Goal: Task Accomplishment & Management: Manage account settings

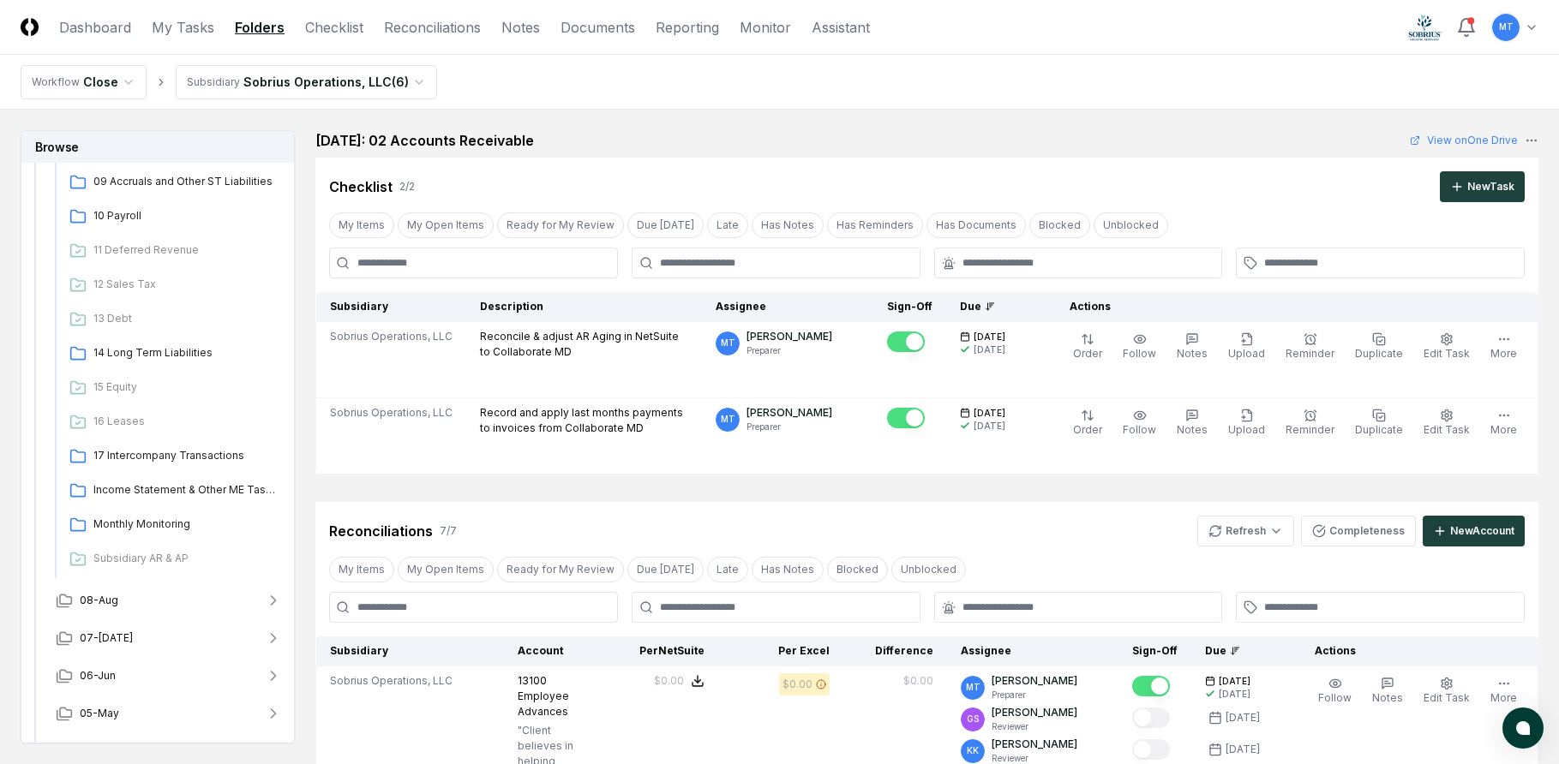
scroll to position [514, 0]
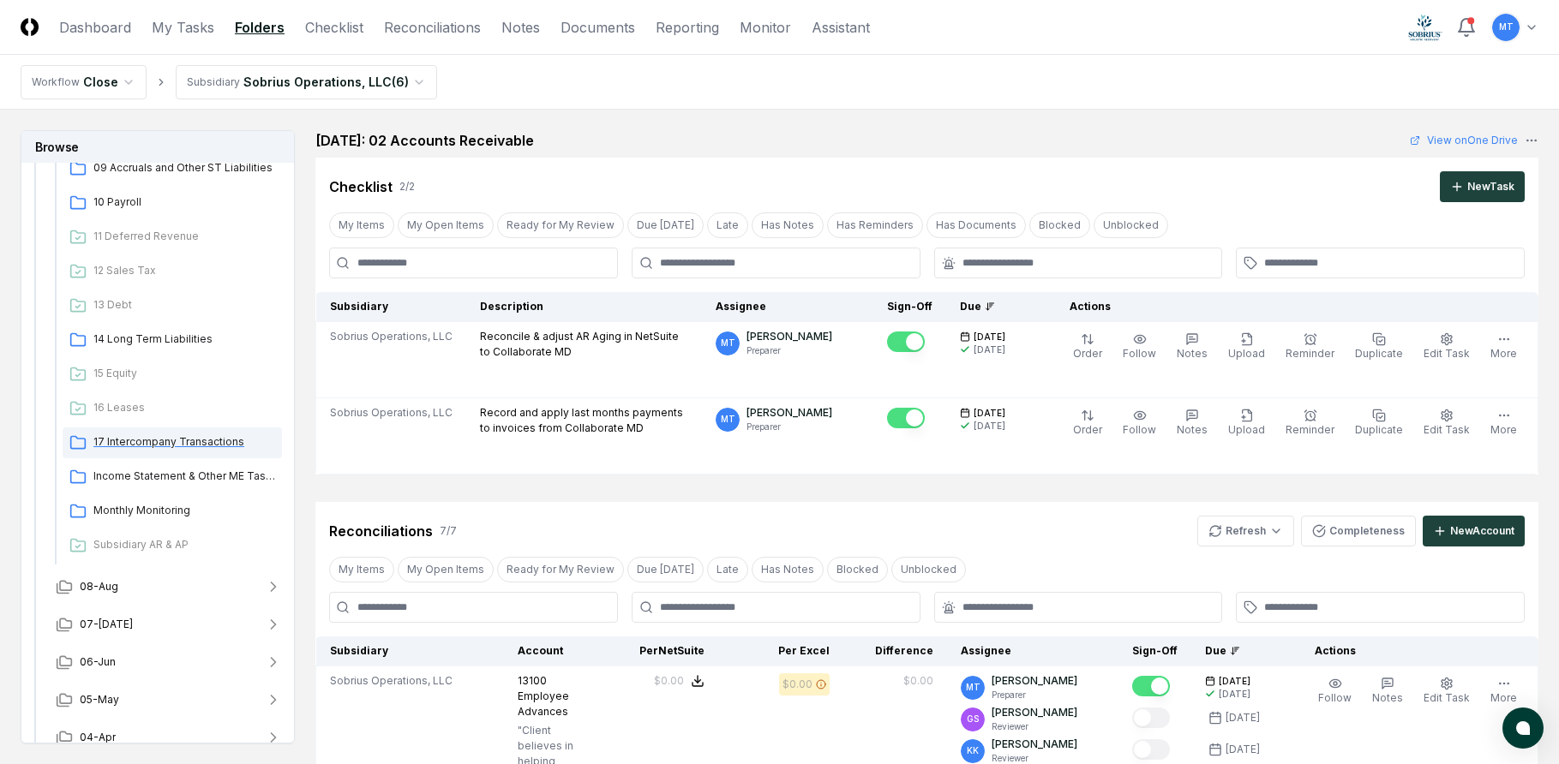
click at [183, 435] on span "17 Intercompany Transactions" at bounding box center [184, 441] width 182 height 15
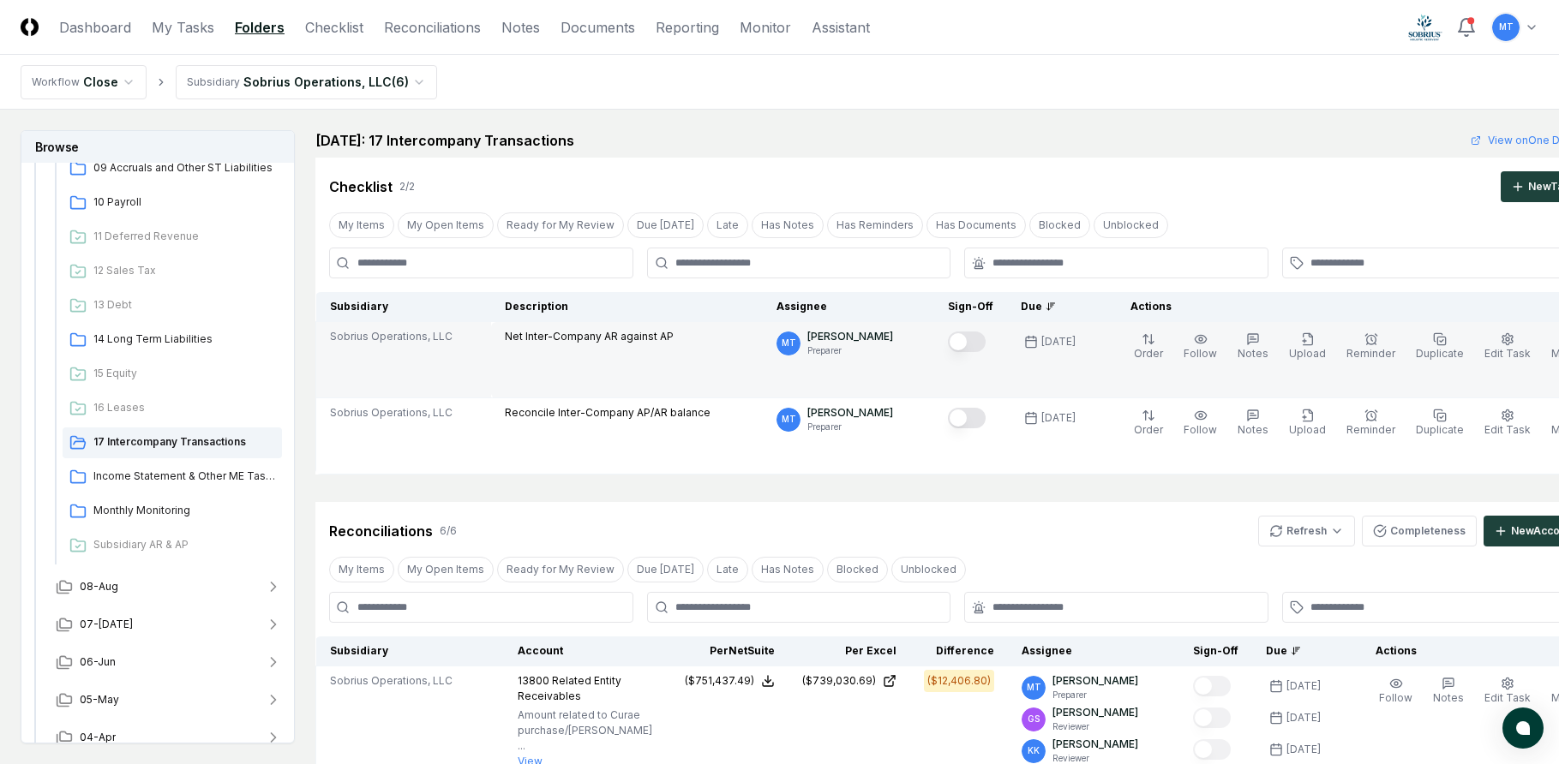
click at [948, 339] on button "Mark complete" at bounding box center [967, 342] width 38 height 21
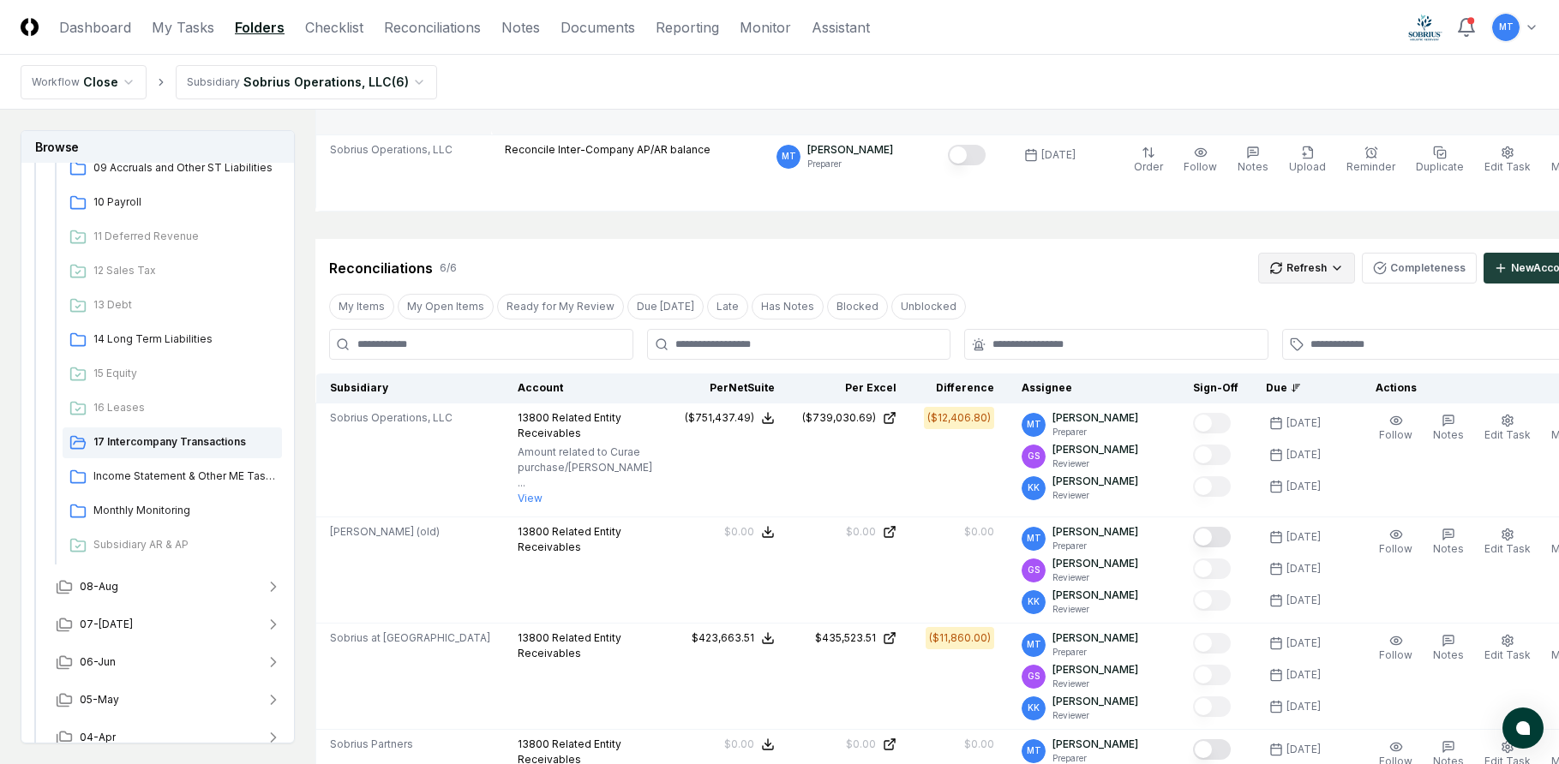
scroll to position [257, 0]
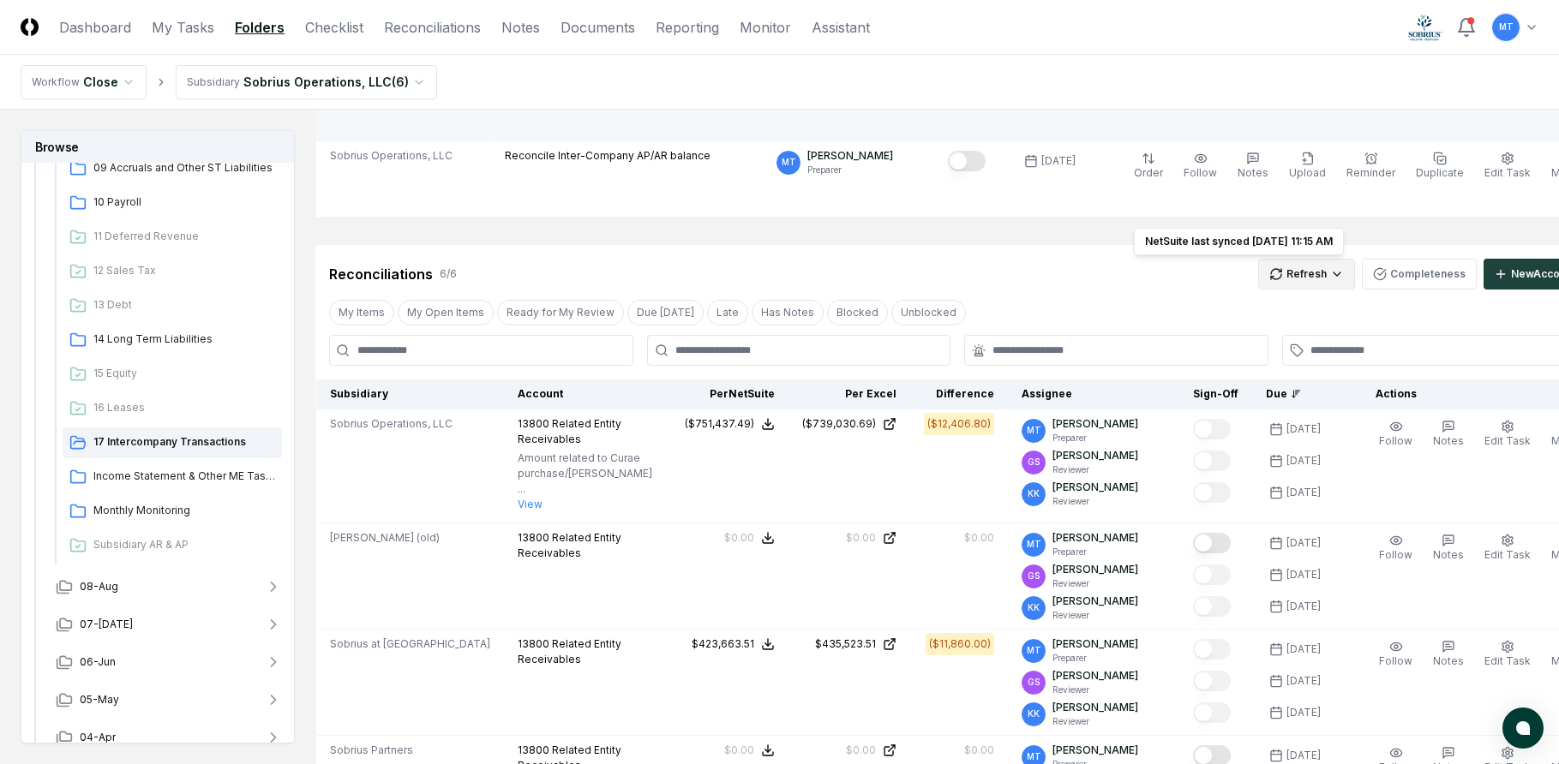
click at [1238, 277] on html "CloseCore Dashboard My Tasks Folders Checklist Reconciliations Notes Documents …" at bounding box center [779, 594] width 1559 height 1703
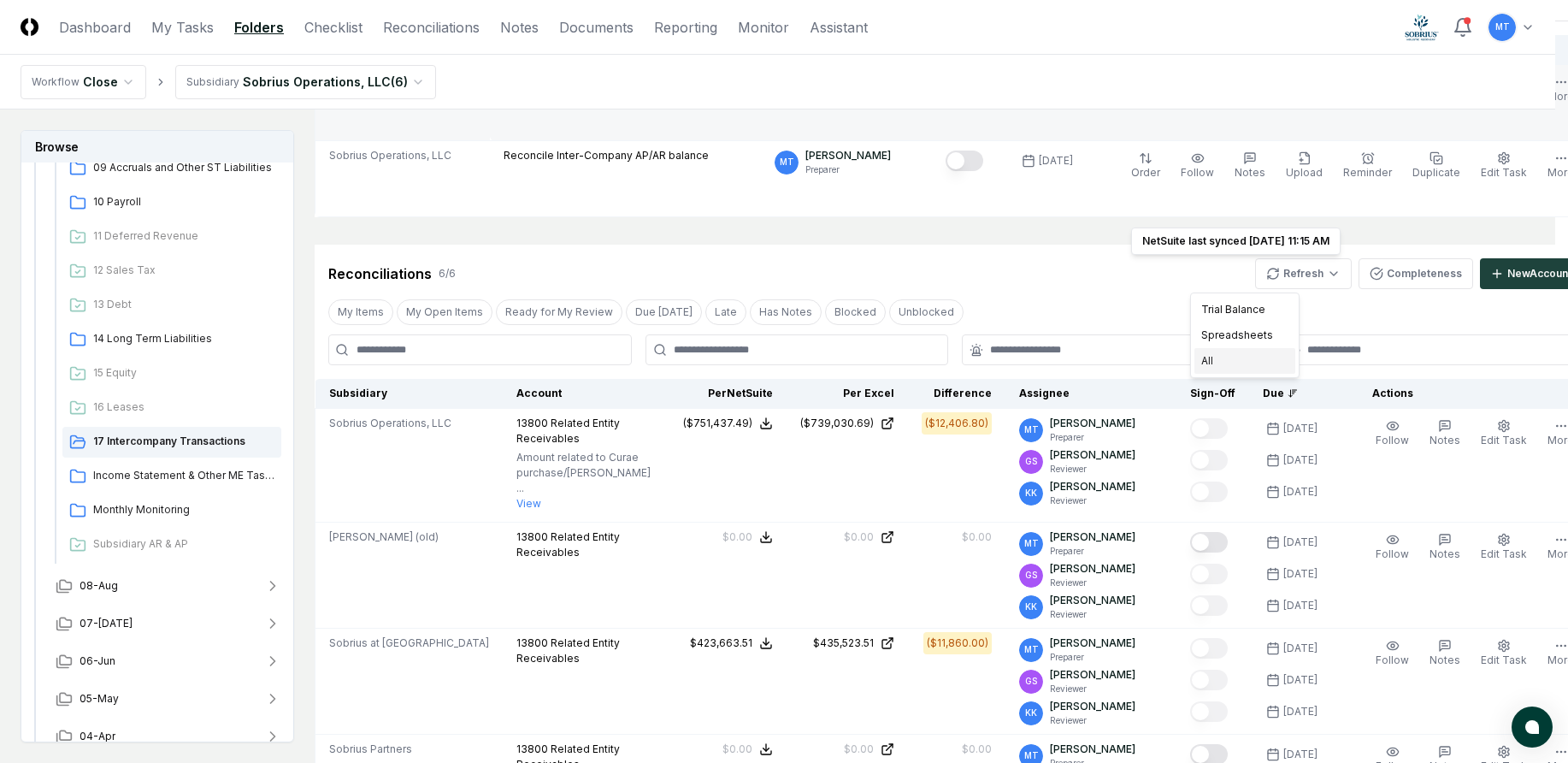
click at [1234, 359] on div "All" at bounding box center [1245, 362] width 101 height 26
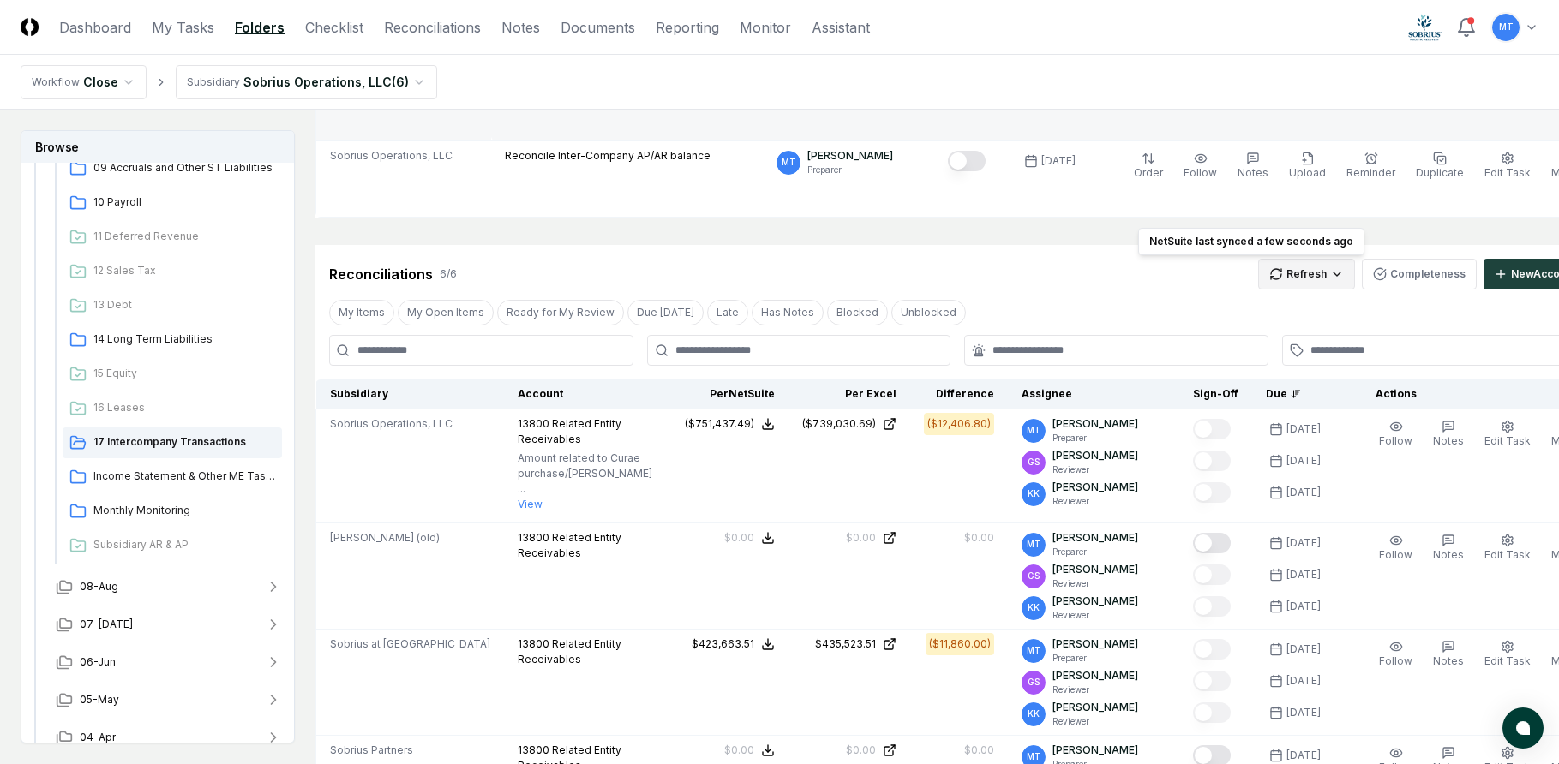
click at [1259, 276] on html "CloseCore Dashboard My Tasks Folders Checklist Reconciliations Notes Documents …" at bounding box center [779, 594] width 1559 height 1703
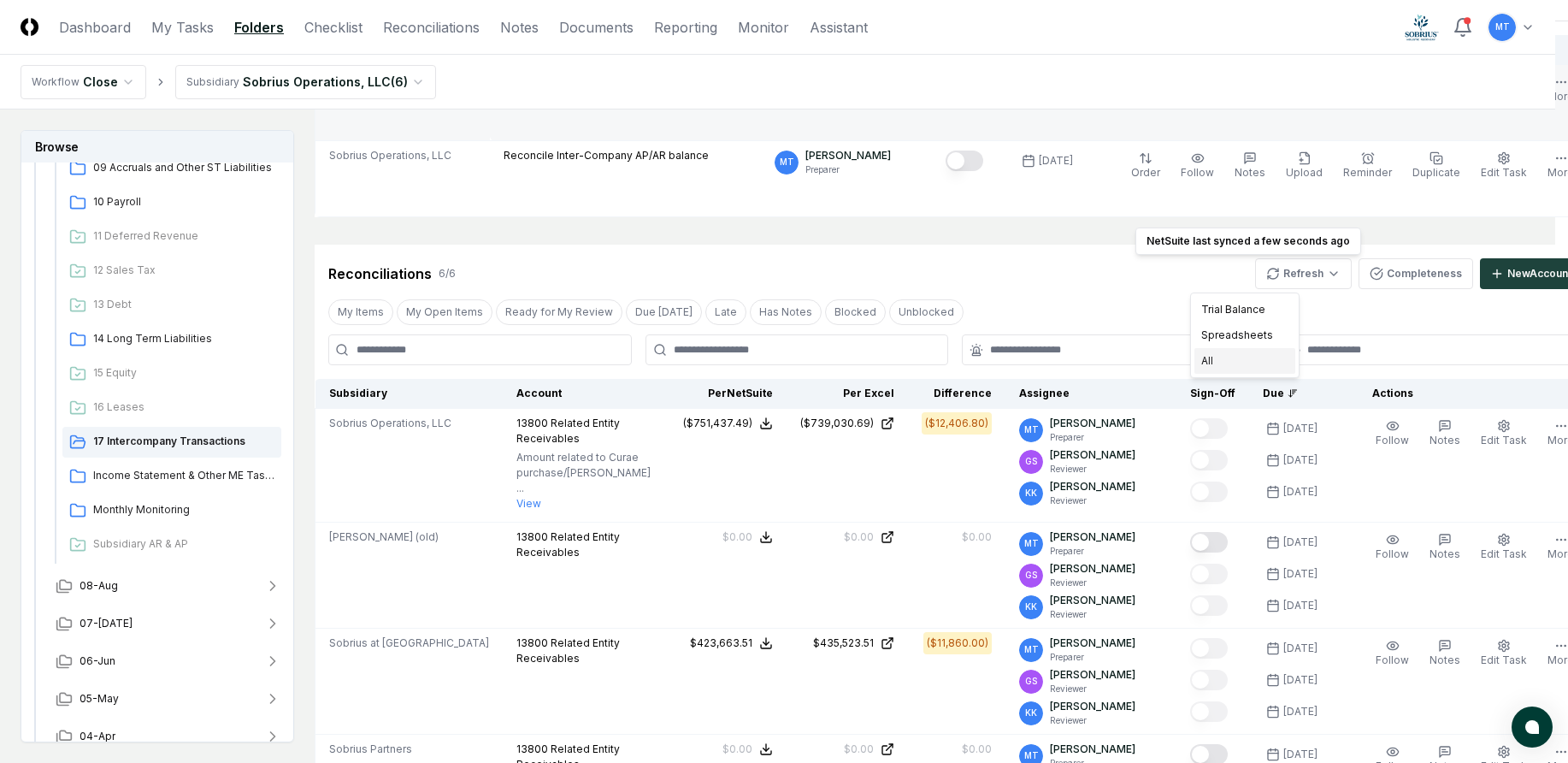
click at [1234, 361] on div "All" at bounding box center [1245, 362] width 101 height 26
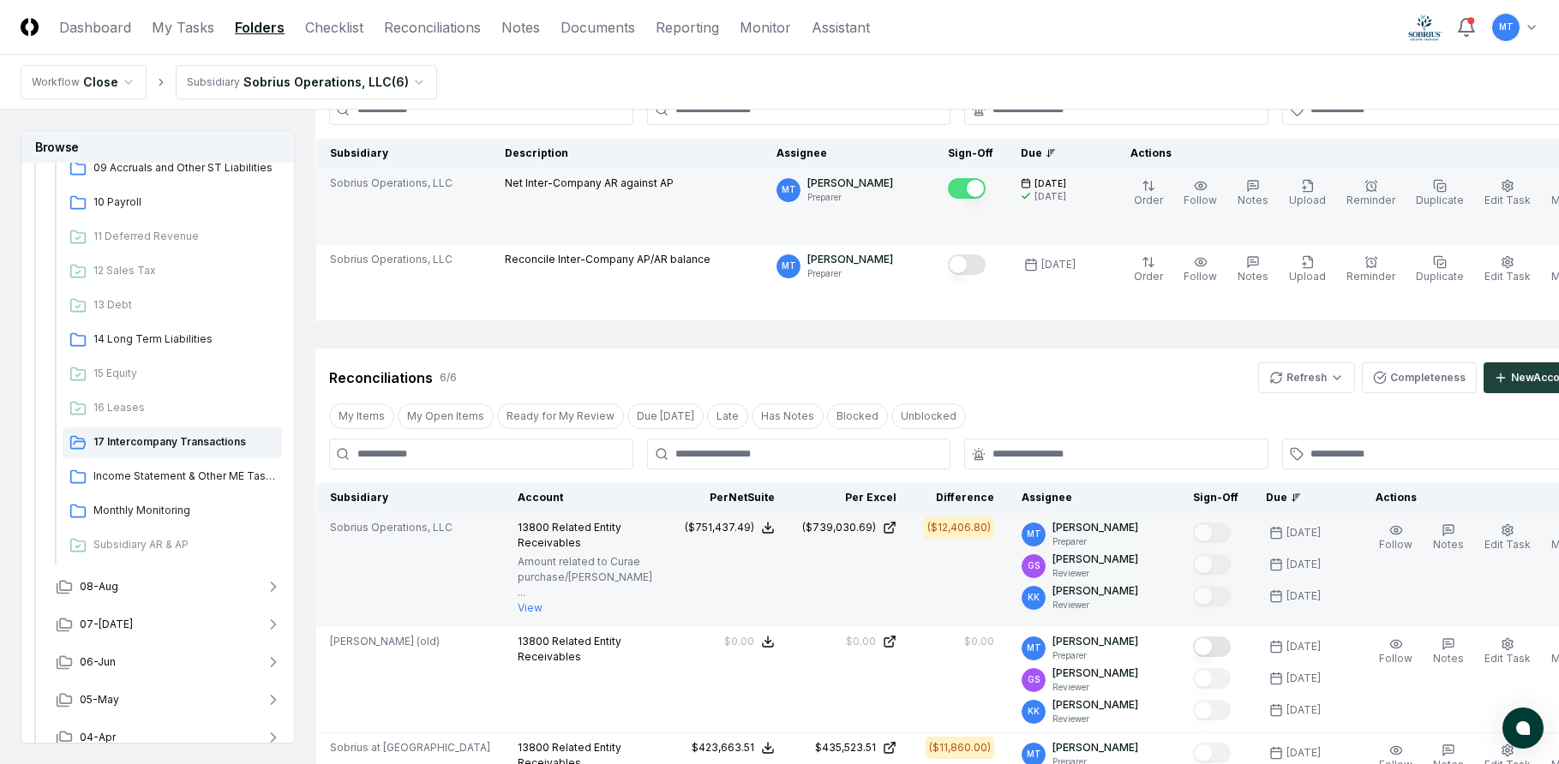
scroll to position [171, 0]
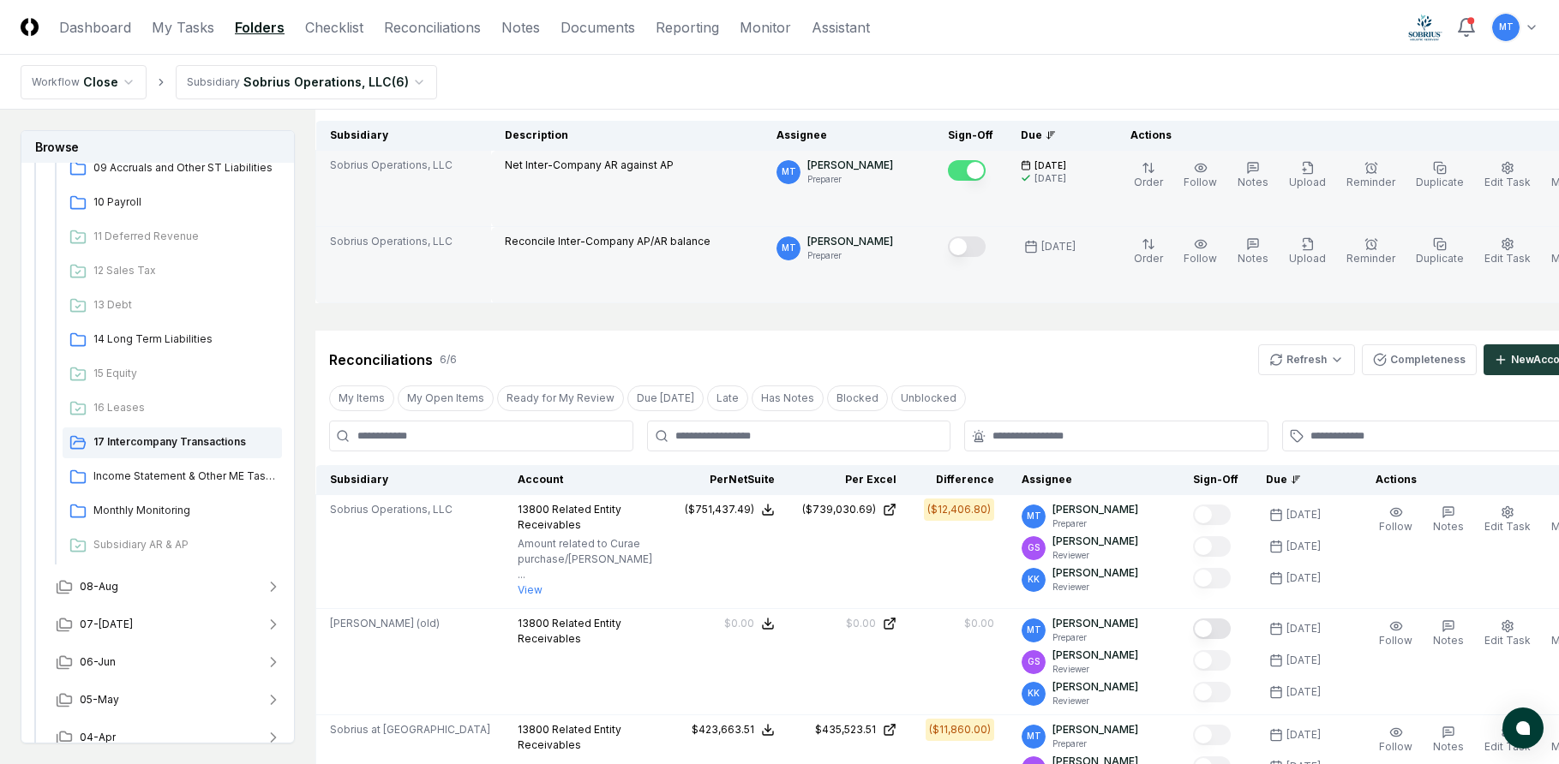
click at [948, 248] on button "Mark complete" at bounding box center [967, 246] width 38 height 21
click at [1254, 357] on html "CloseCore Dashboard My Tasks Folders Checklist Reconciliations Notes Documents …" at bounding box center [779, 680] width 1559 height 1703
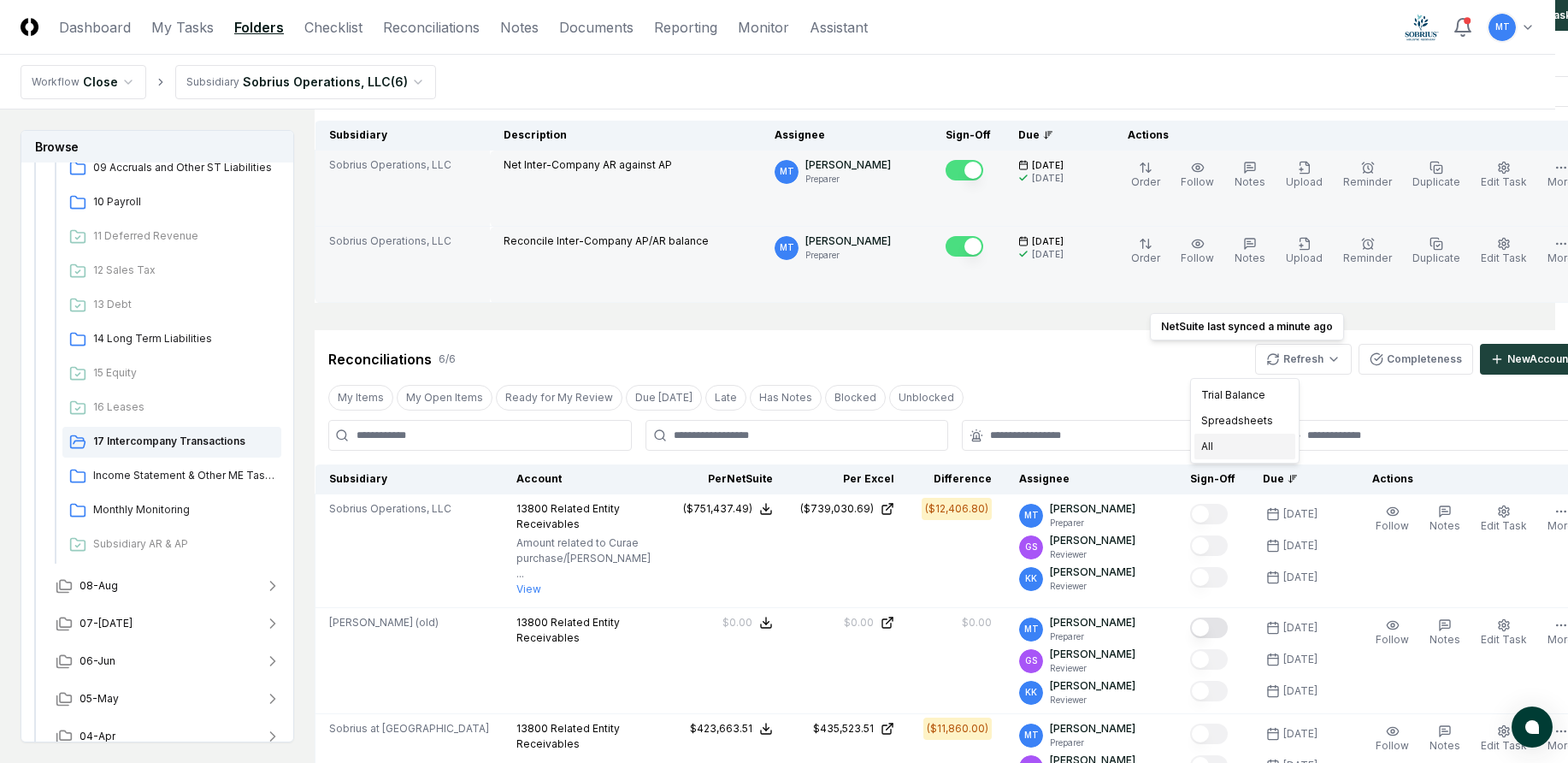
click at [1250, 451] on div "All" at bounding box center [1245, 446] width 101 height 26
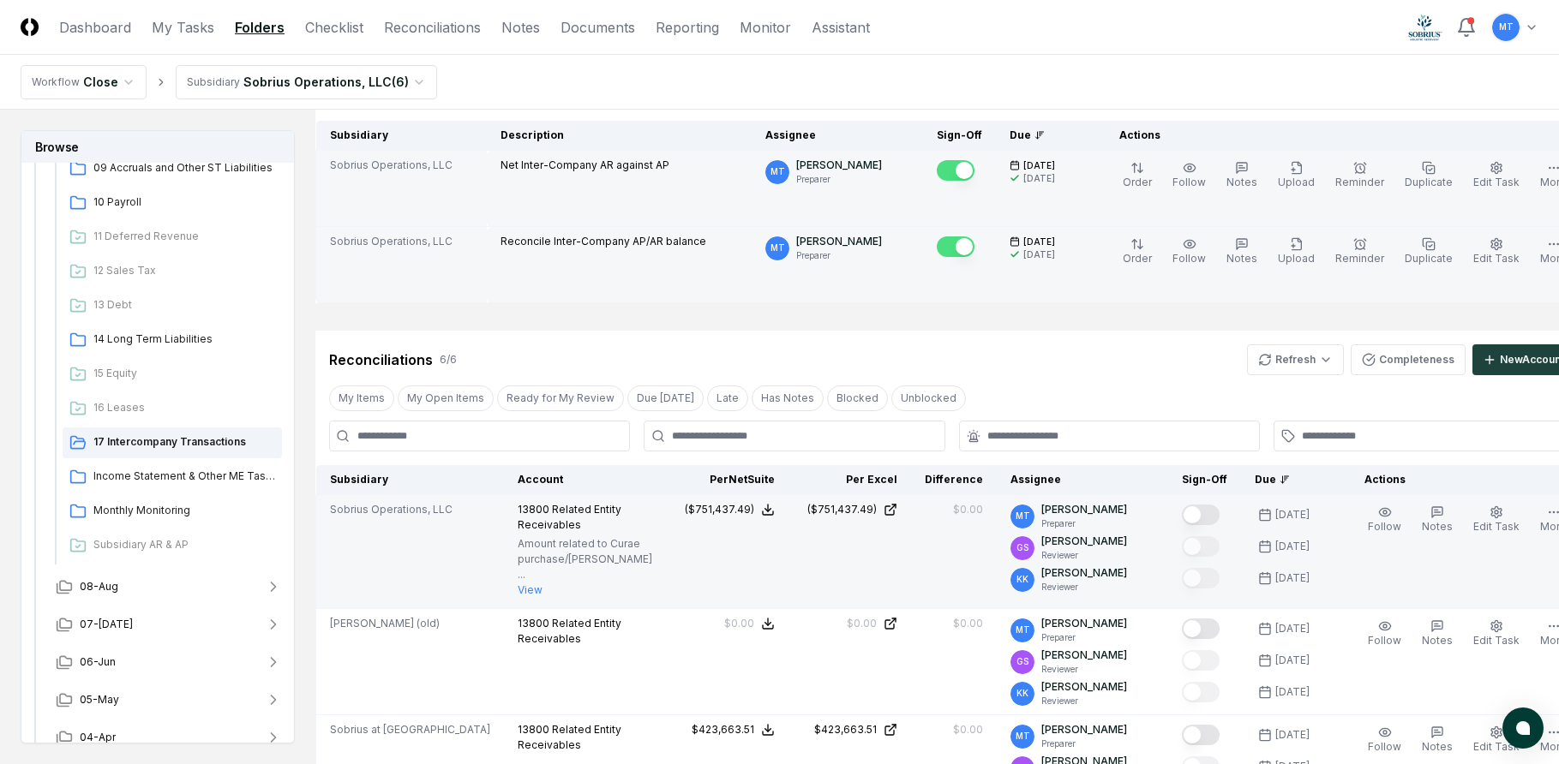
click at [1182, 515] on button "Mark complete" at bounding box center [1201, 515] width 38 height 21
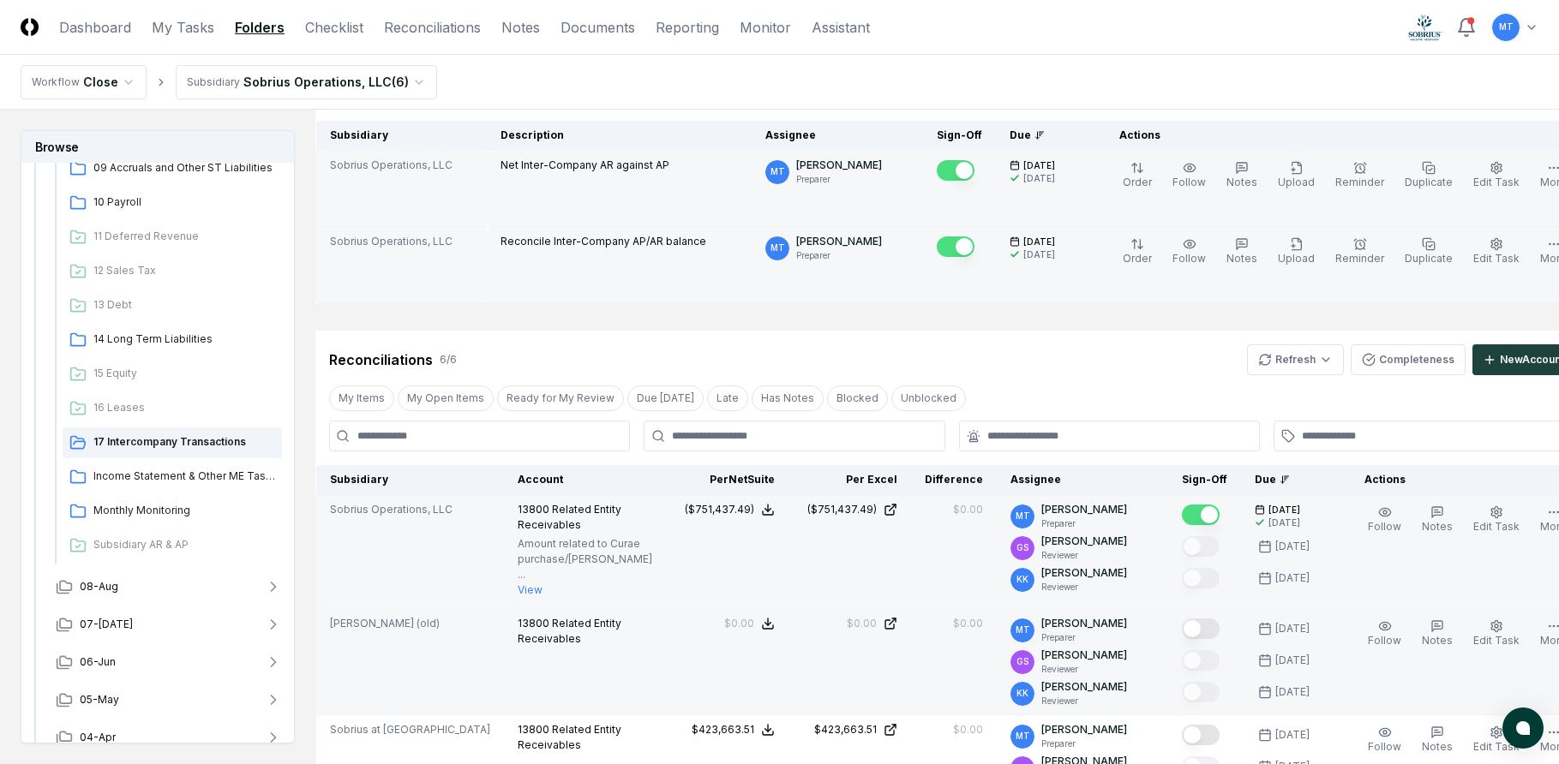
click at [1182, 639] on button "Mark complete" at bounding box center [1201, 629] width 38 height 21
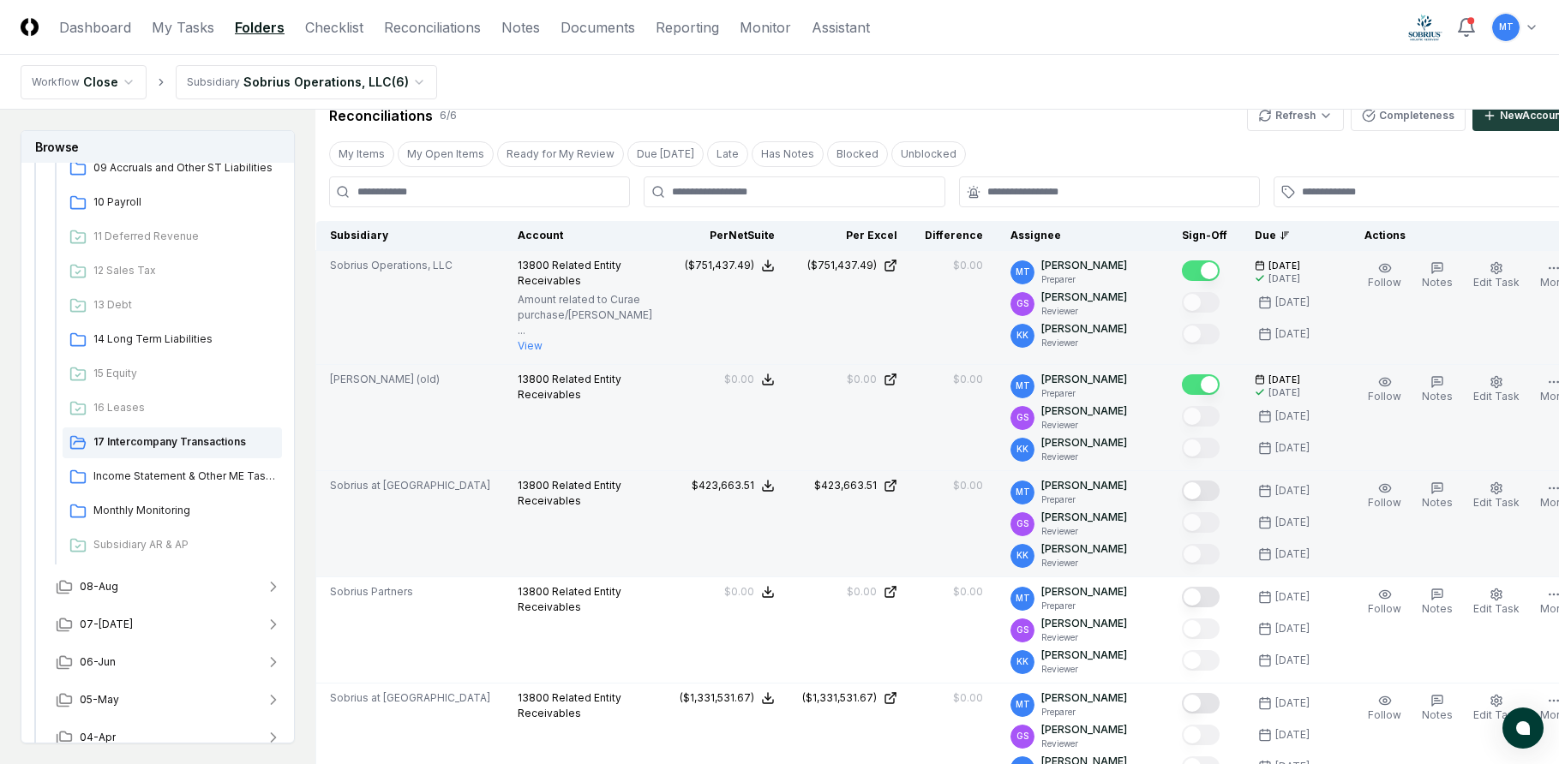
scroll to position [428, 0]
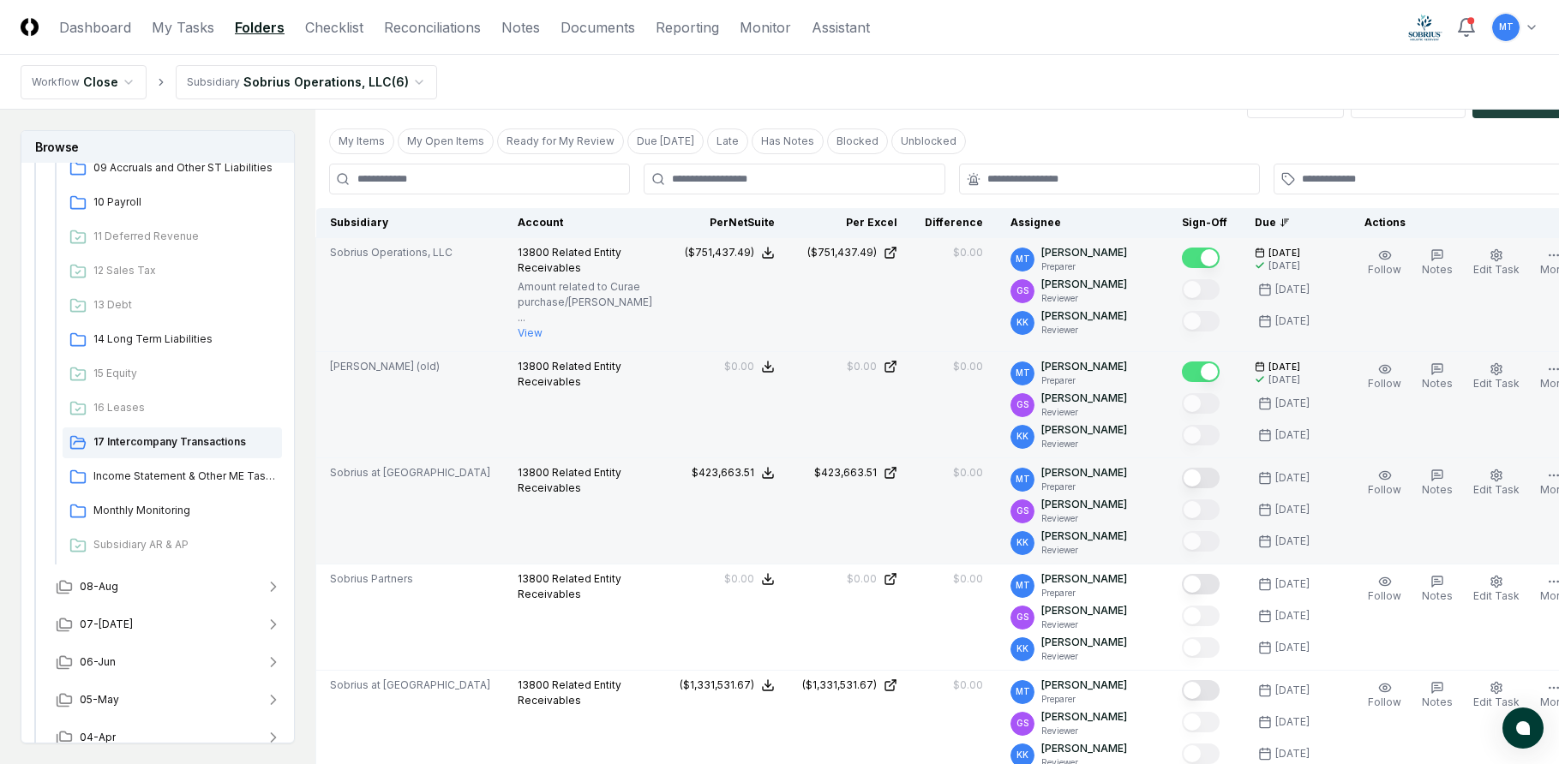
click at [1182, 488] on button "Mark complete" at bounding box center [1201, 478] width 38 height 21
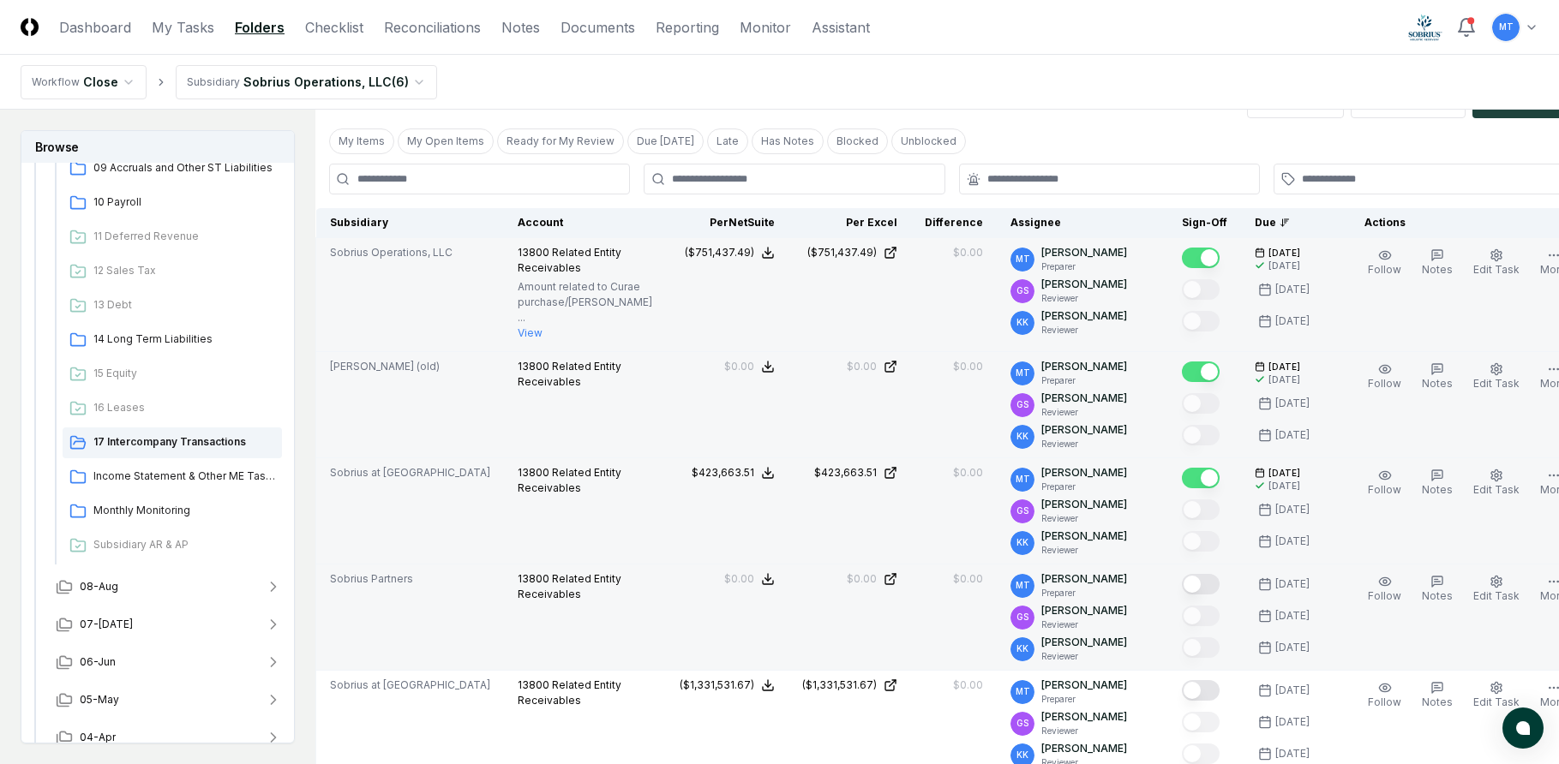
click at [1182, 595] on button "Mark complete" at bounding box center [1201, 584] width 38 height 21
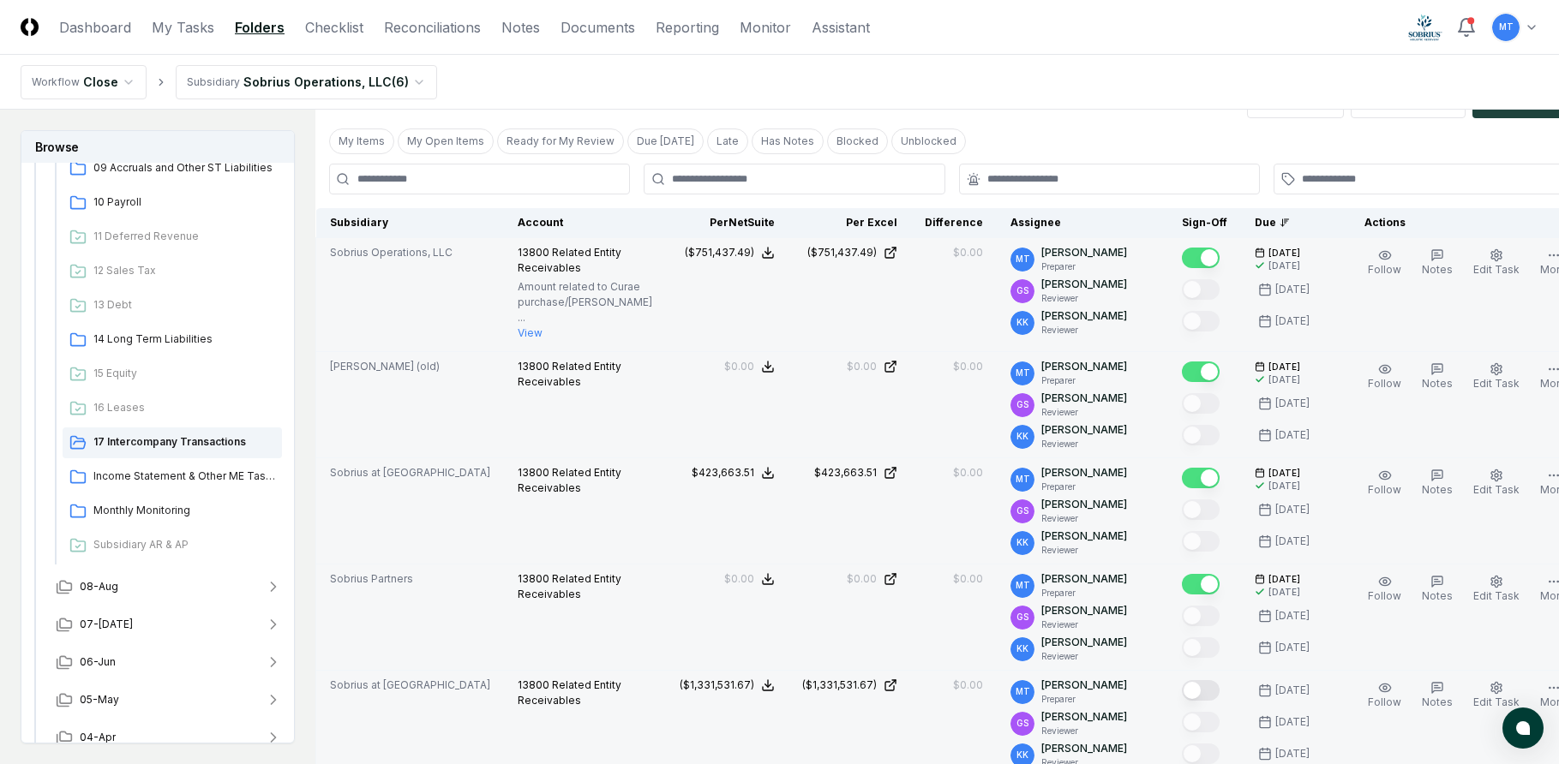
click at [1182, 701] on button "Mark complete" at bounding box center [1201, 690] width 38 height 21
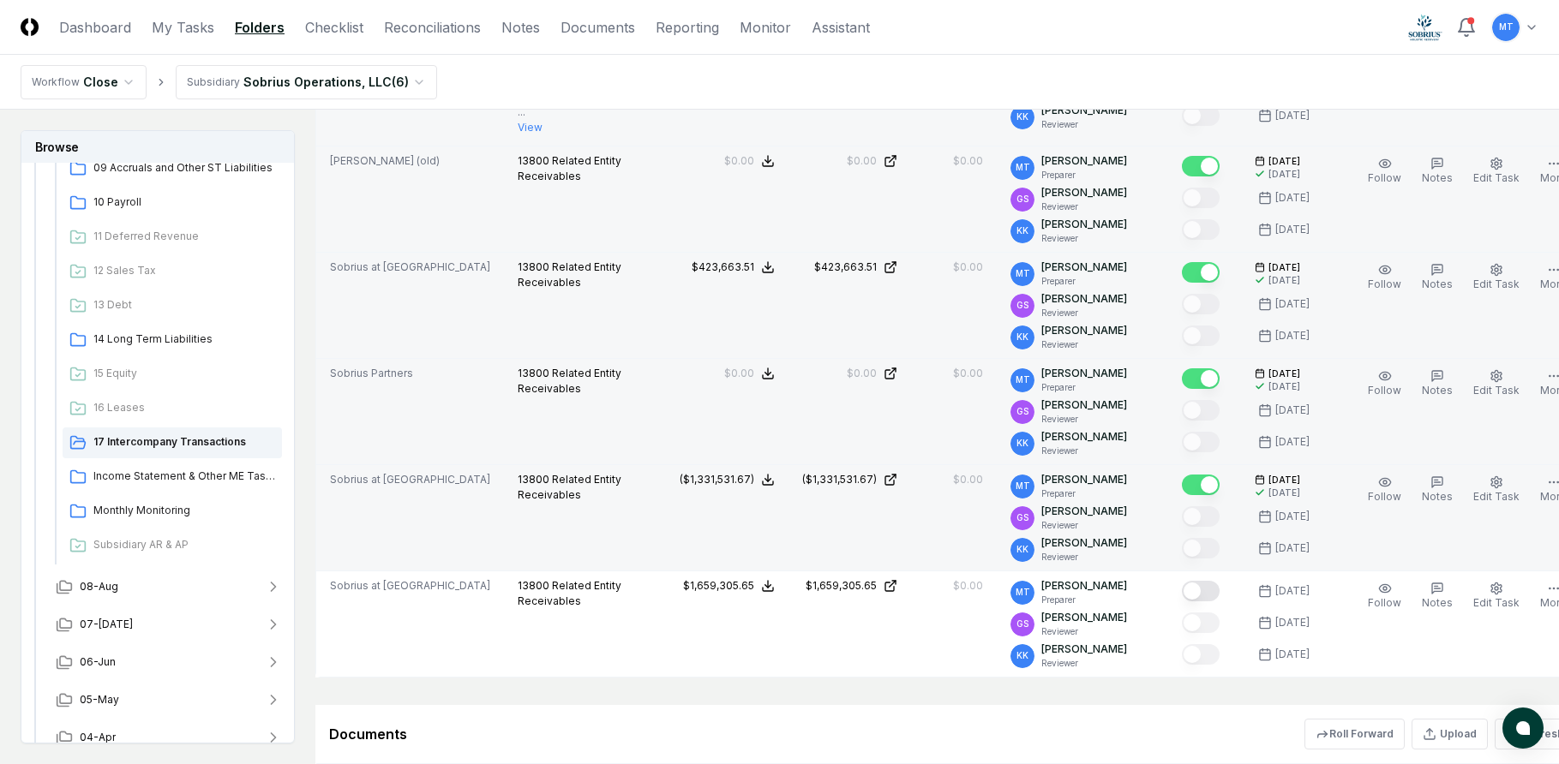
scroll to position [685, 0]
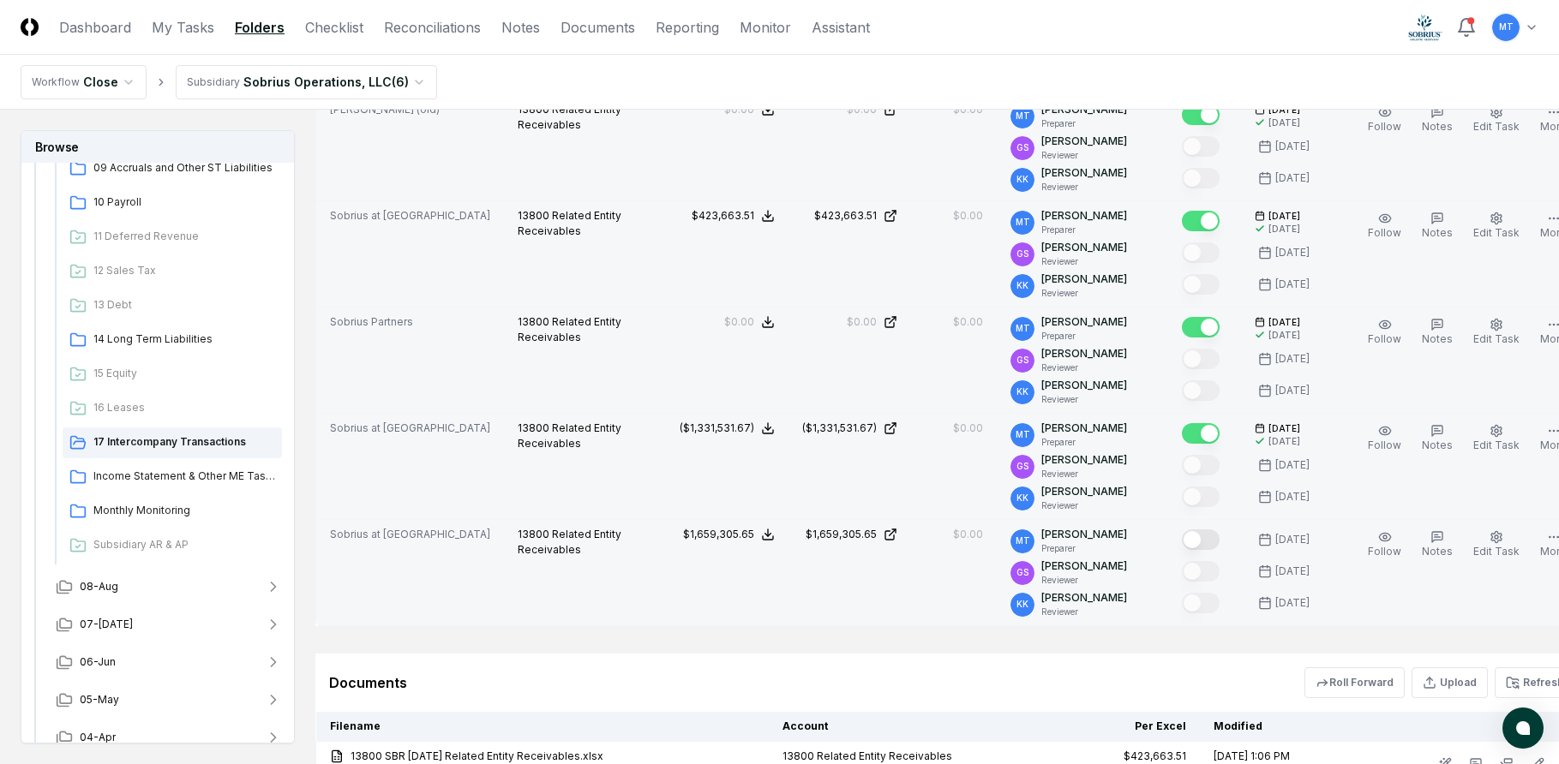
click at [1182, 550] on button "Mark complete" at bounding box center [1201, 540] width 38 height 21
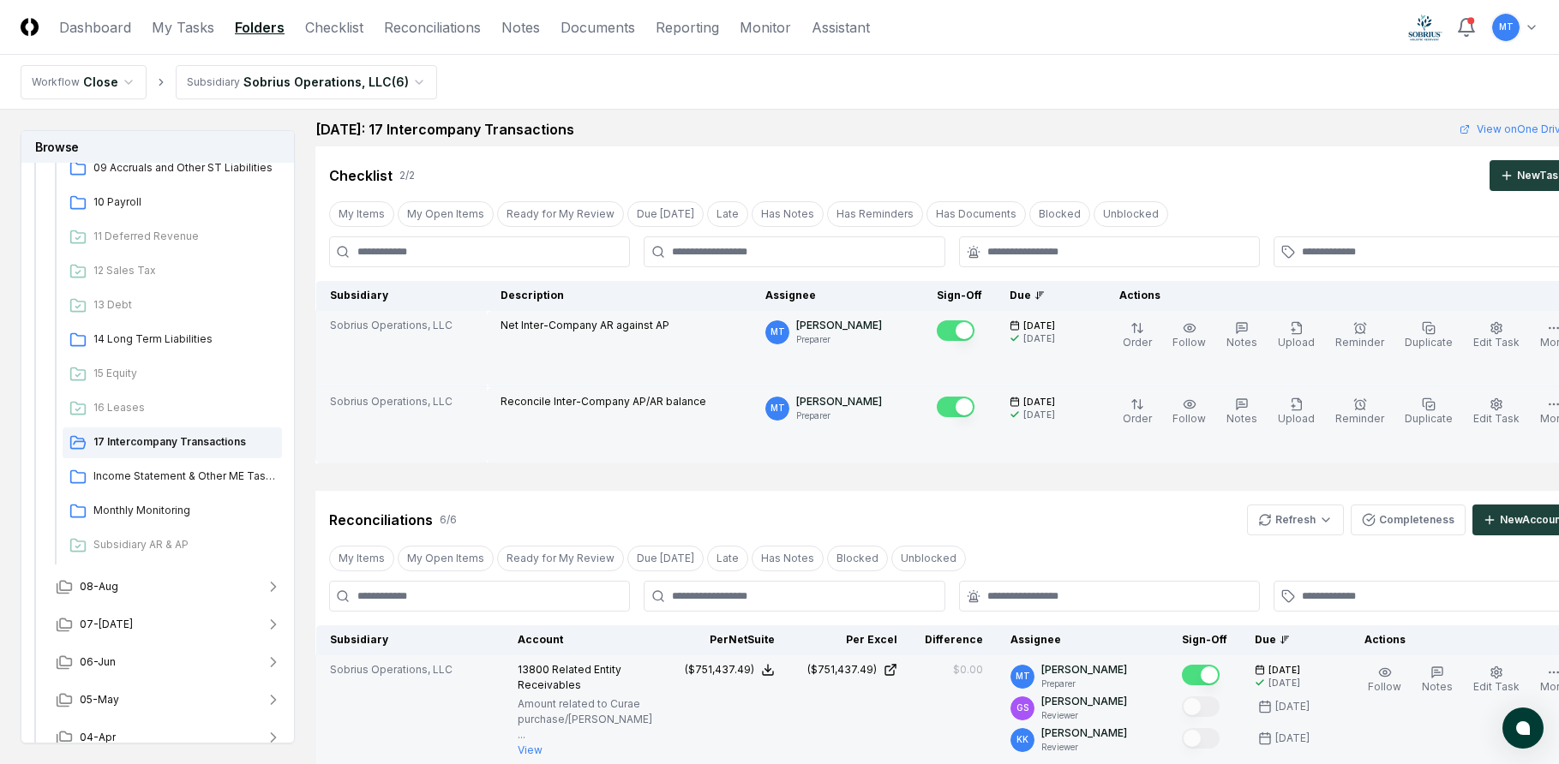
scroll to position [0, 0]
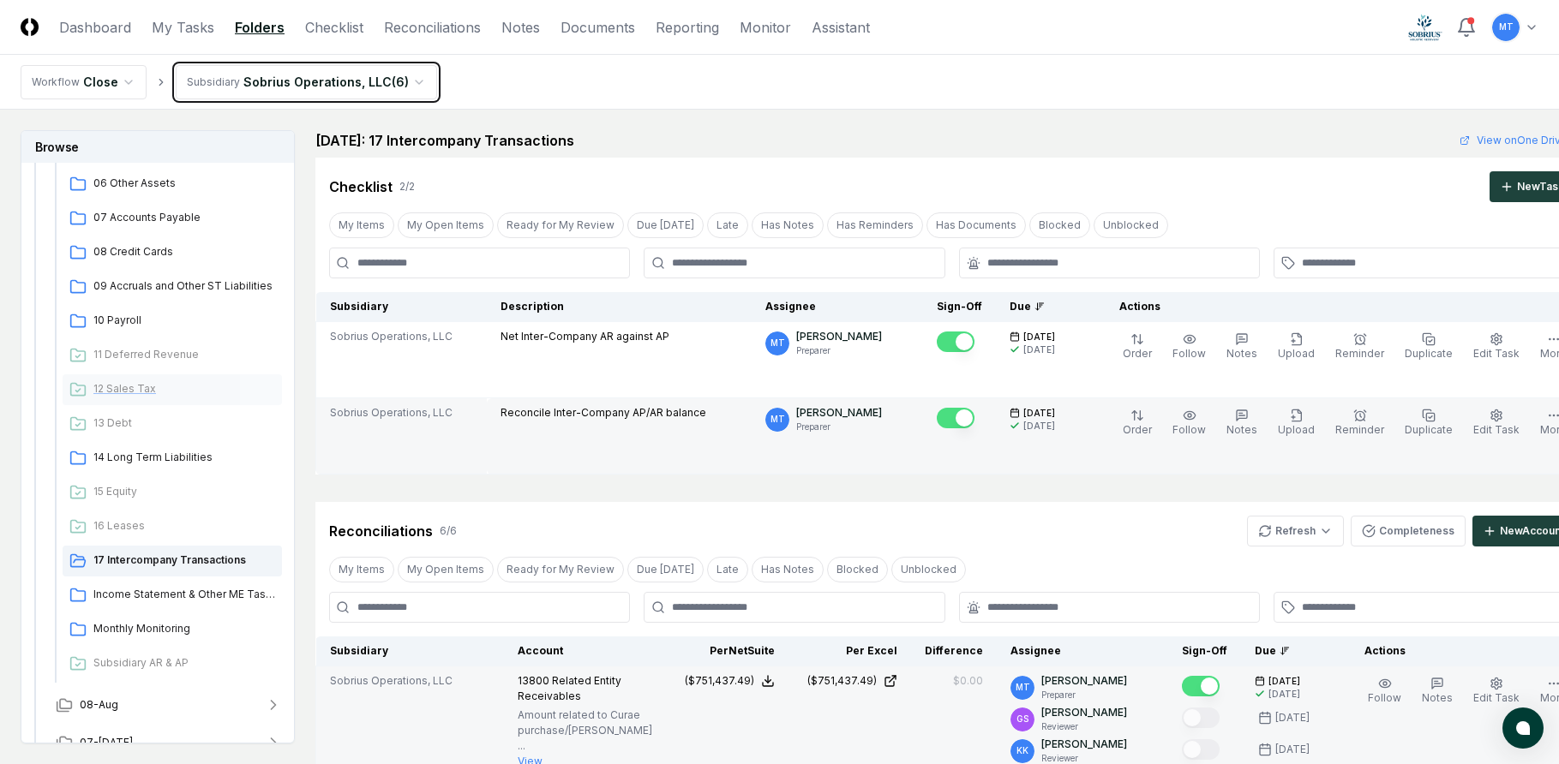
scroll to position [86, 0]
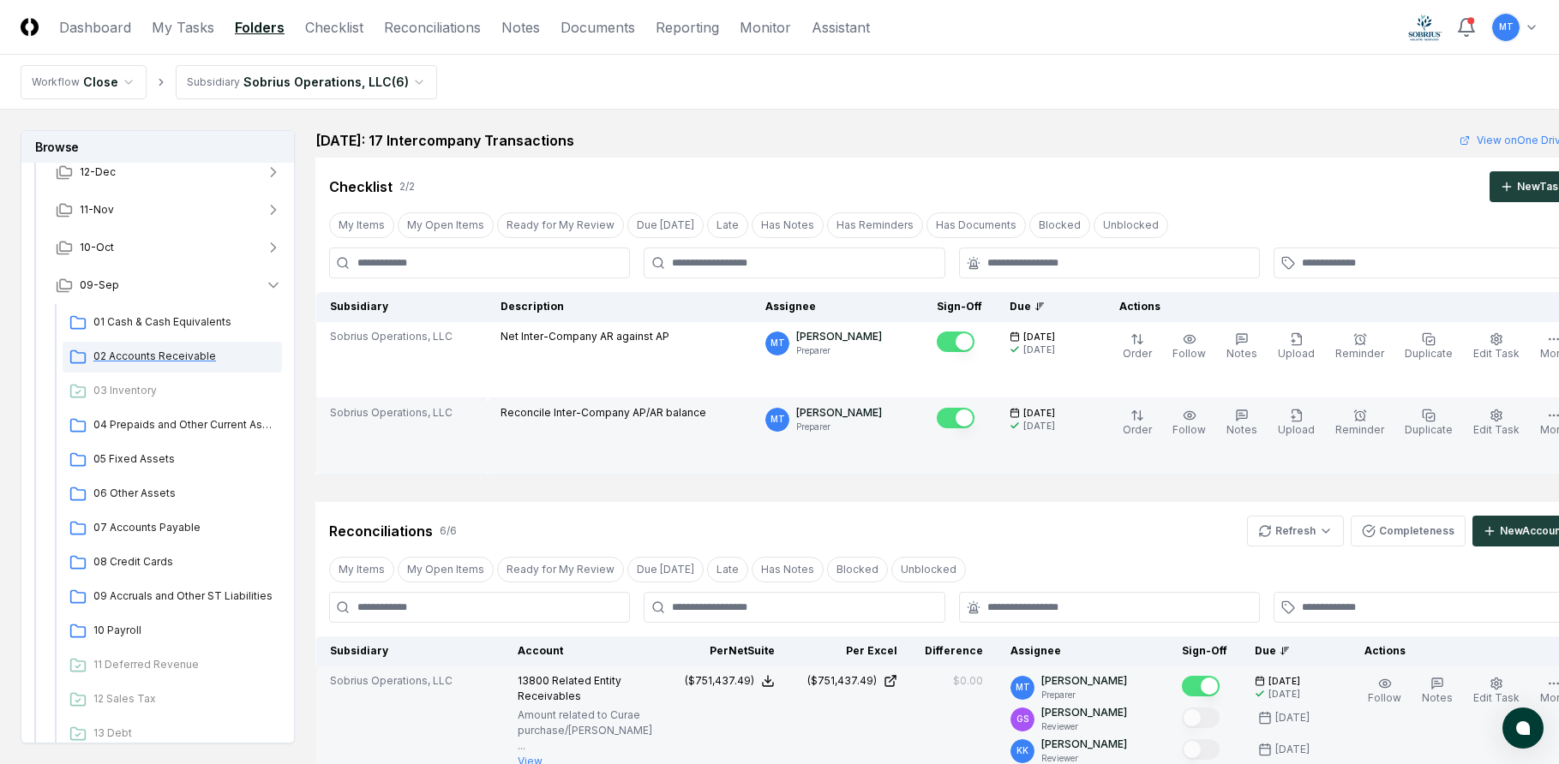
click at [178, 358] on span "02 Accounts Receivable" at bounding box center [184, 356] width 182 height 15
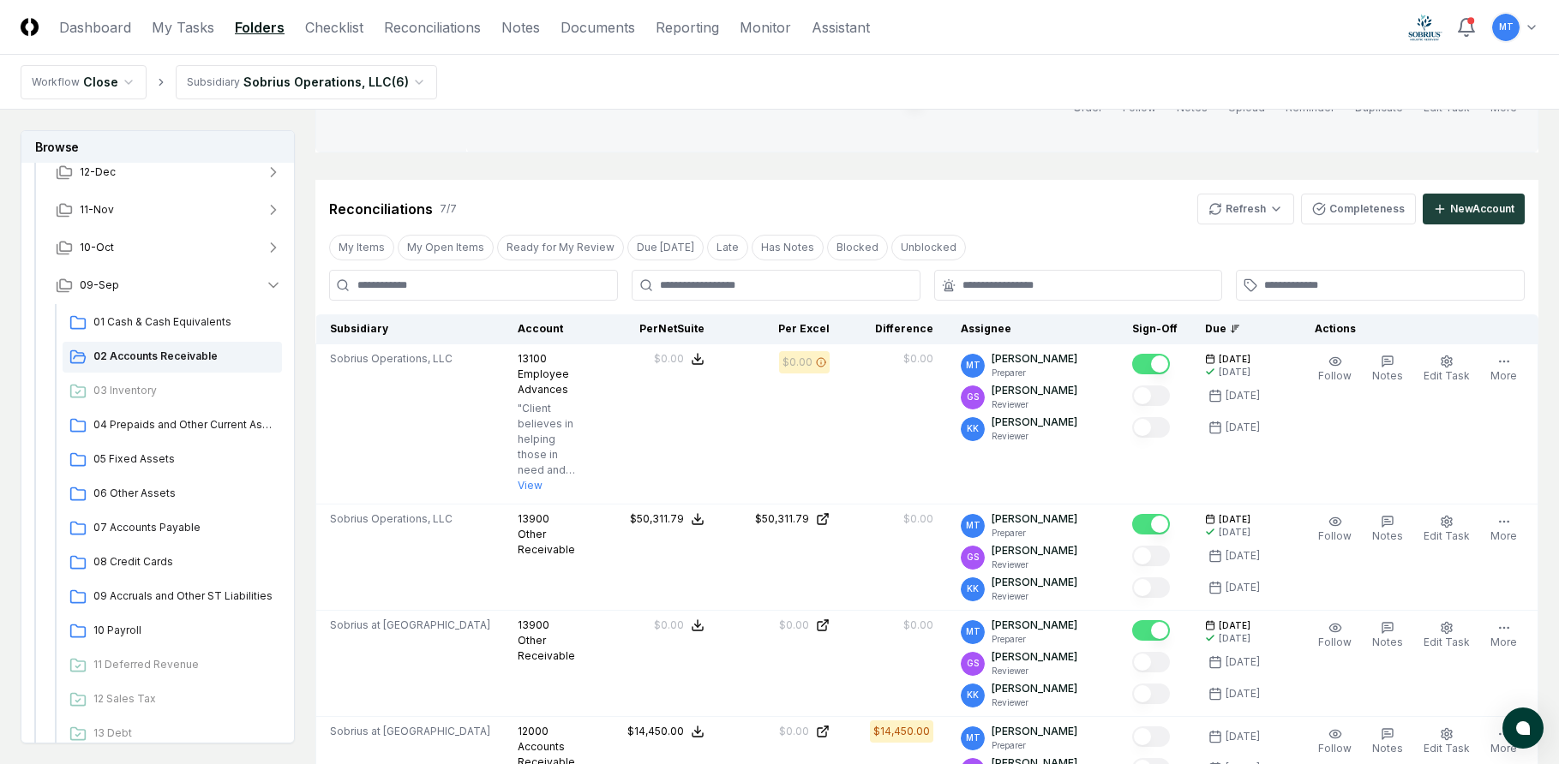
scroll to position [343, 0]
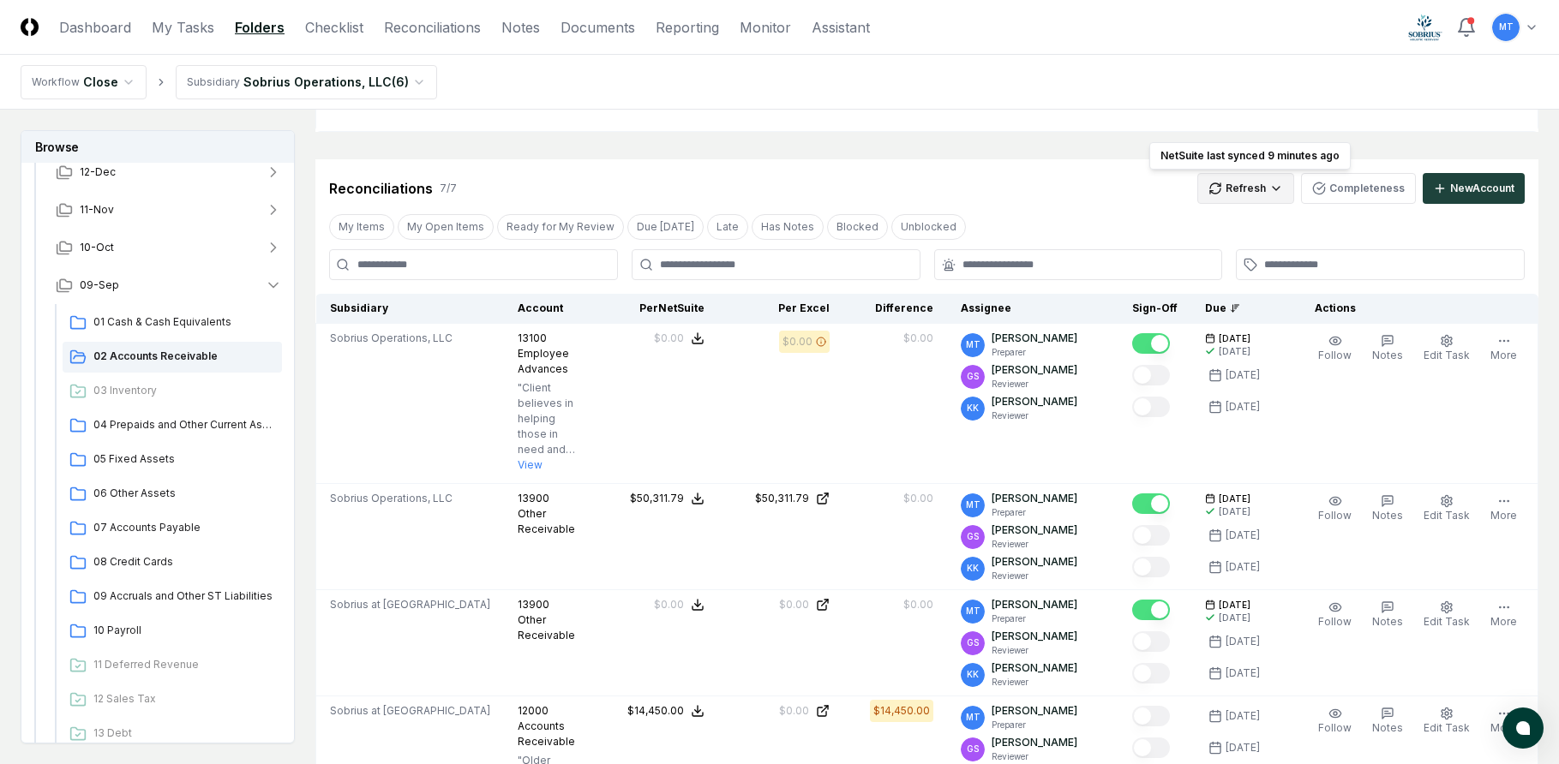
click at [1266, 186] on html "CloseCore Dashboard My Tasks Folders Checklist Reconciliations Notes Documents …" at bounding box center [779, 646] width 1559 height 1978
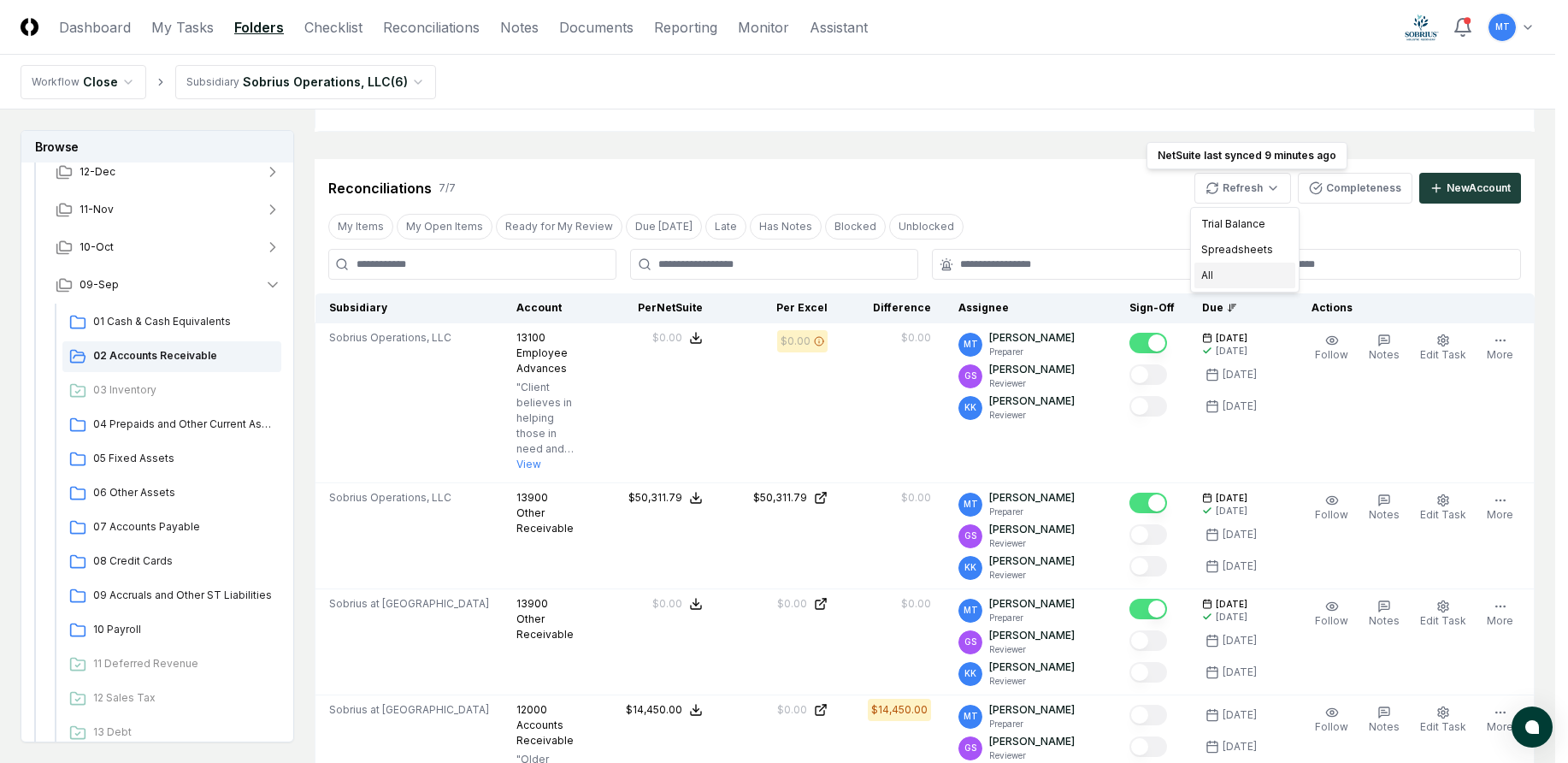
click at [1246, 281] on div "All" at bounding box center [1245, 276] width 101 height 26
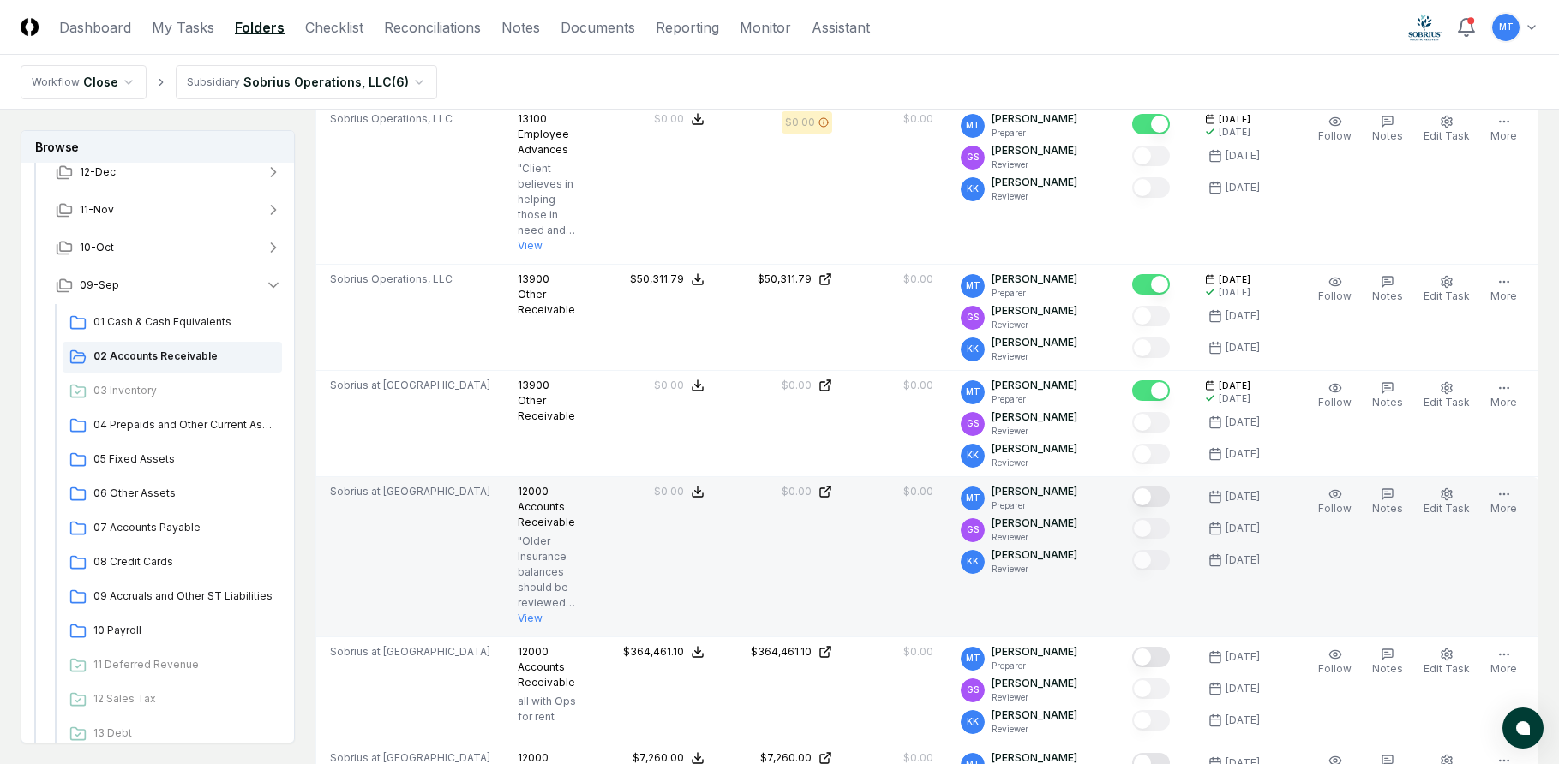
scroll to position [600, 0]
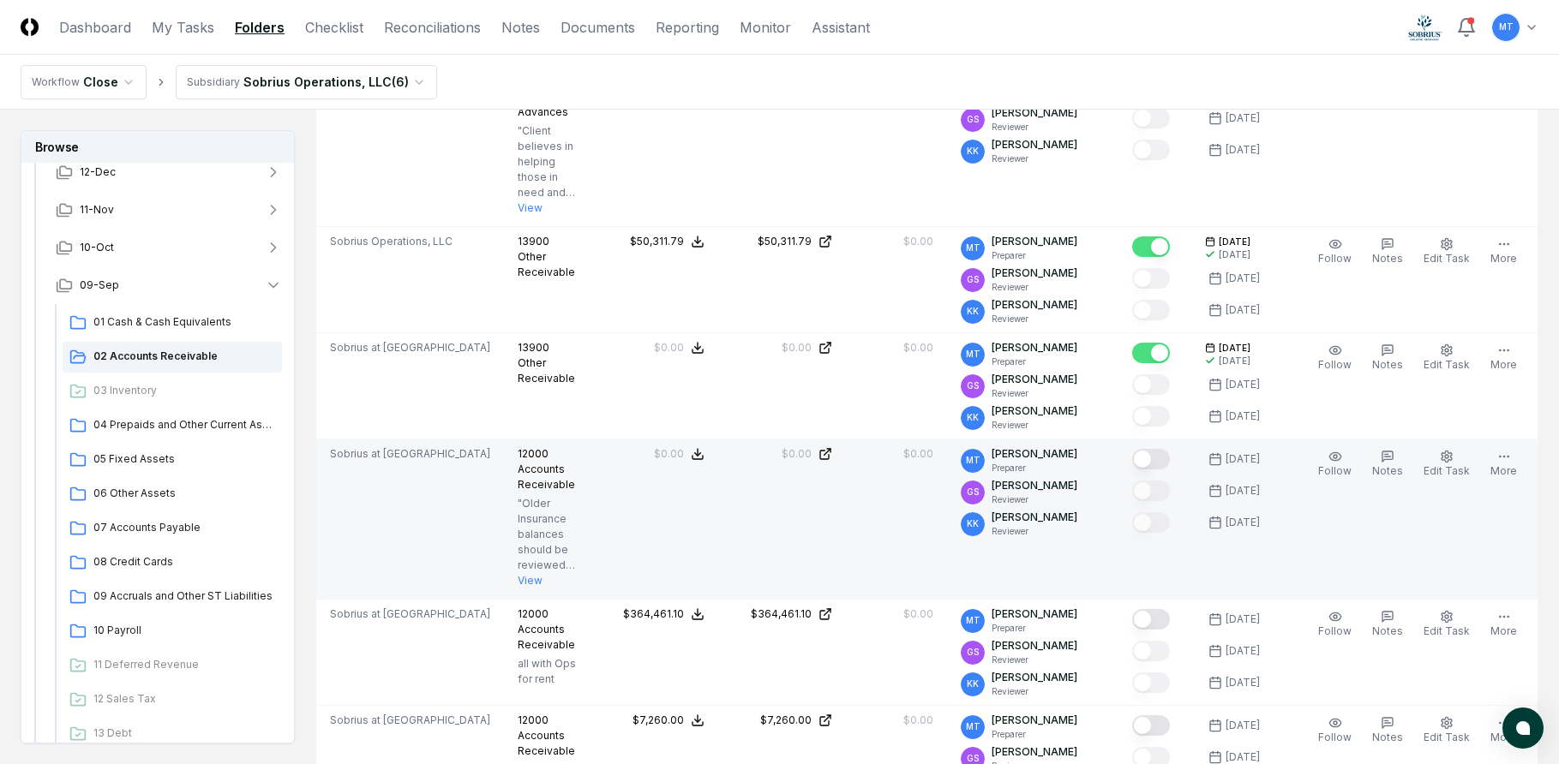
click at [1170, 453] on button "Mark complete" at bounding box center [1151, 459] width 38 height 21
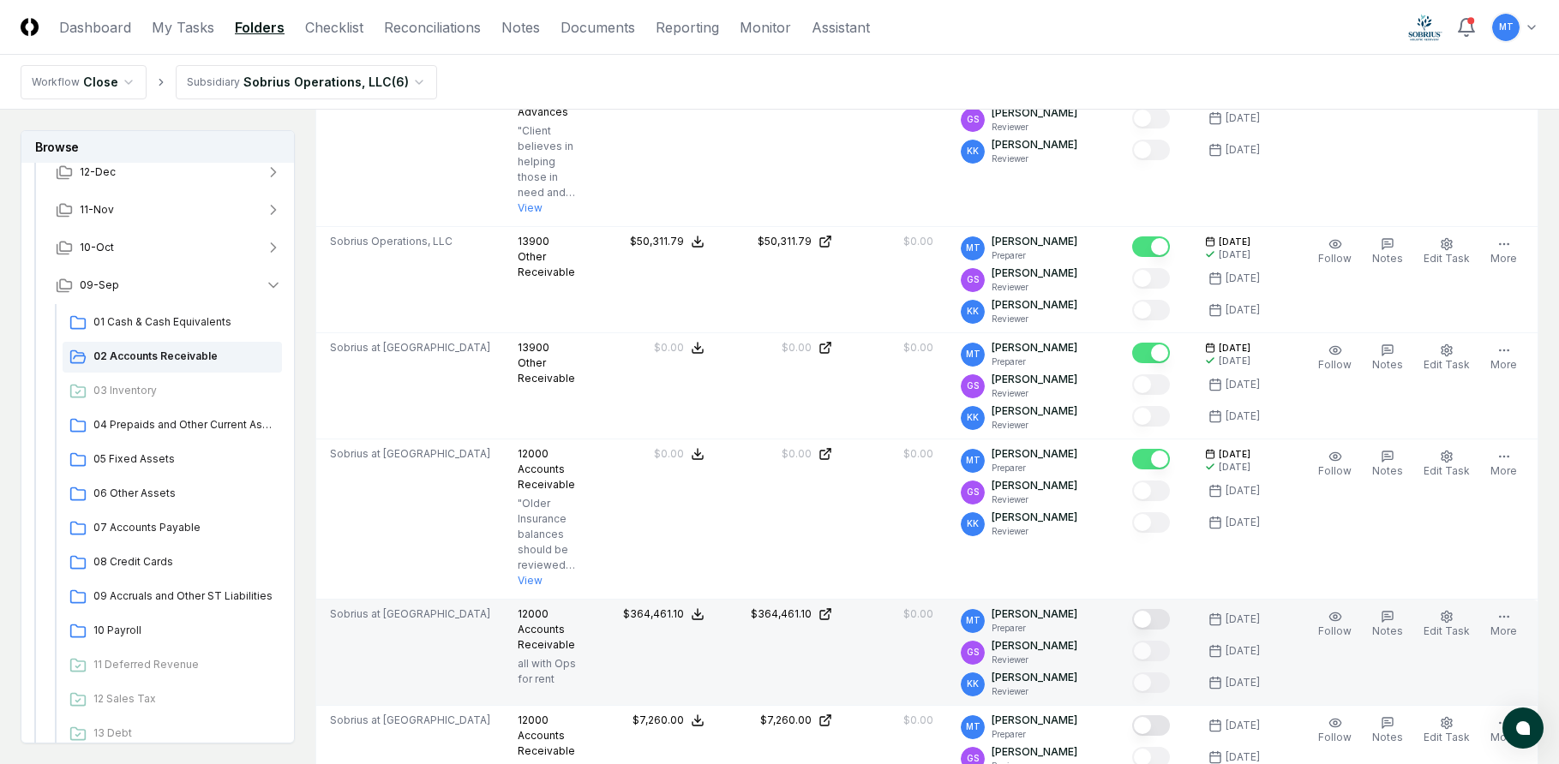
click at [1170, 623] on button "Mark complete" at bounding box center [1151, 619] width 38 height 21
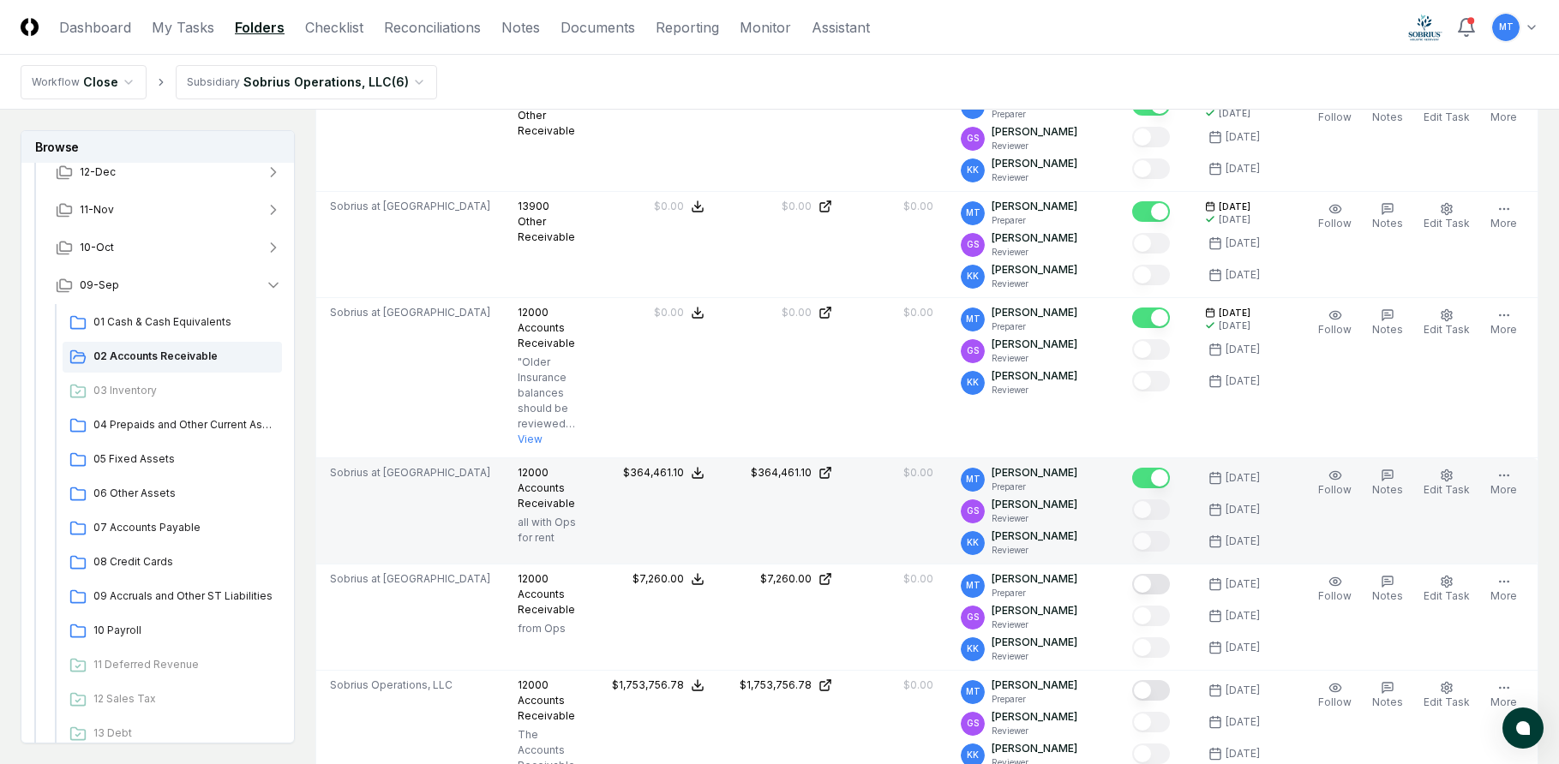
scroll to position [771, 0]
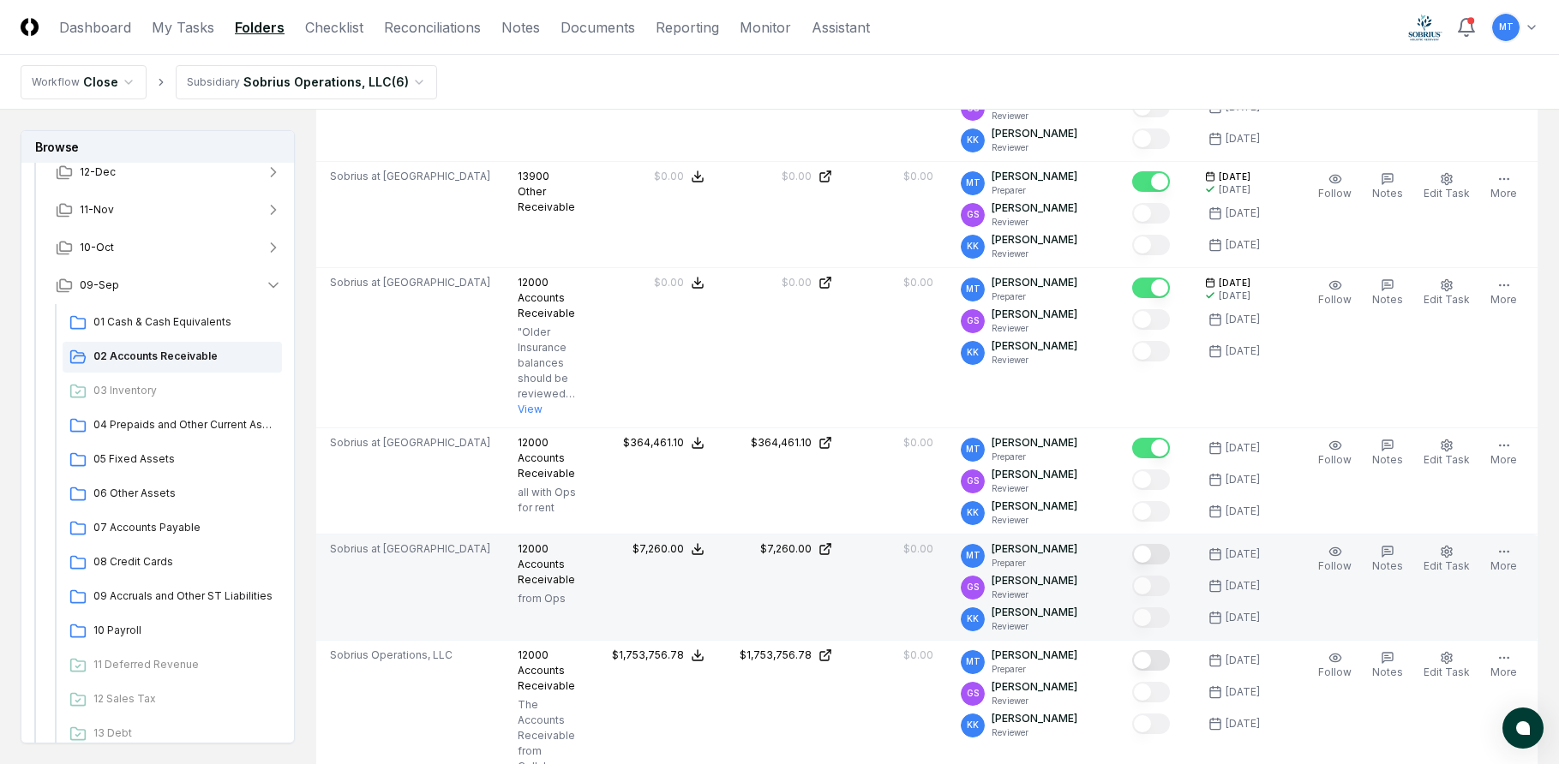
click at [1170, 564] on button "Mark complete" at bounding box center [1151, 554] width 38 height 21
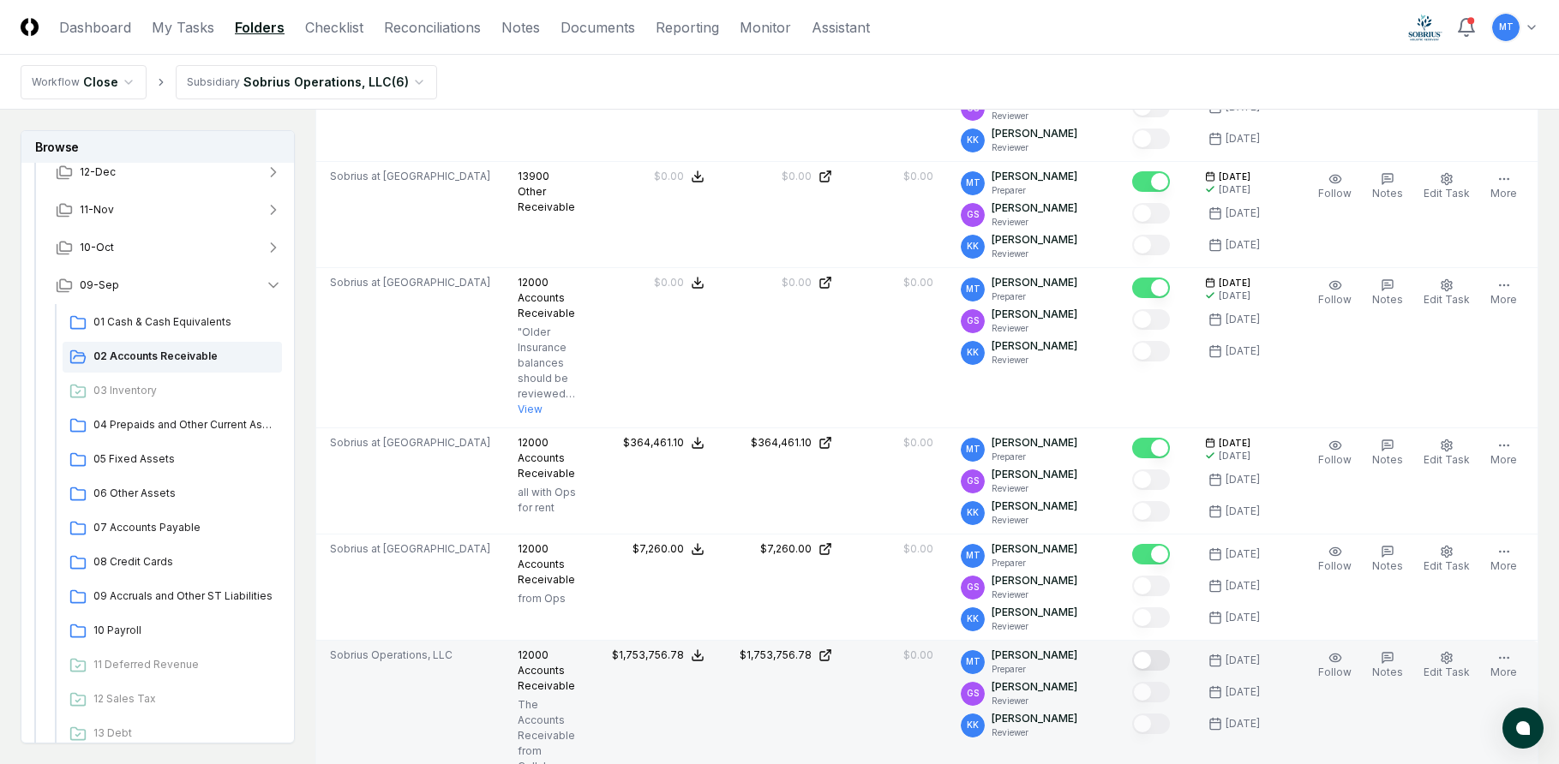
click at [1170, 667] on button "Mark complete" at bounding box center [1151, 660] width 38 height 21
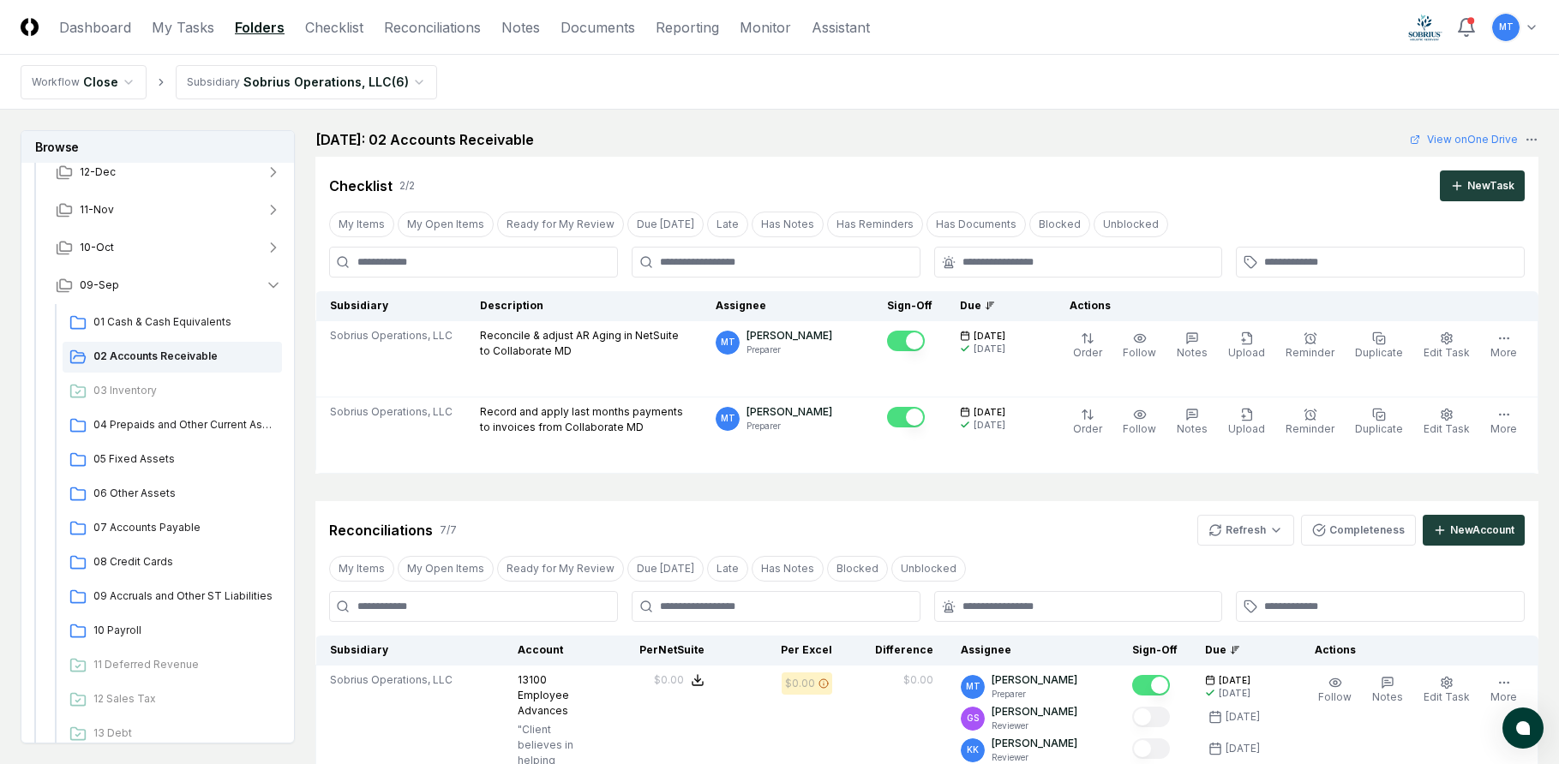
scroll to position [0, 0]
click at [178, 424] on span "04 Prepaids and Other Current Assets" at bounding box center [184, 424] width 182 height 15
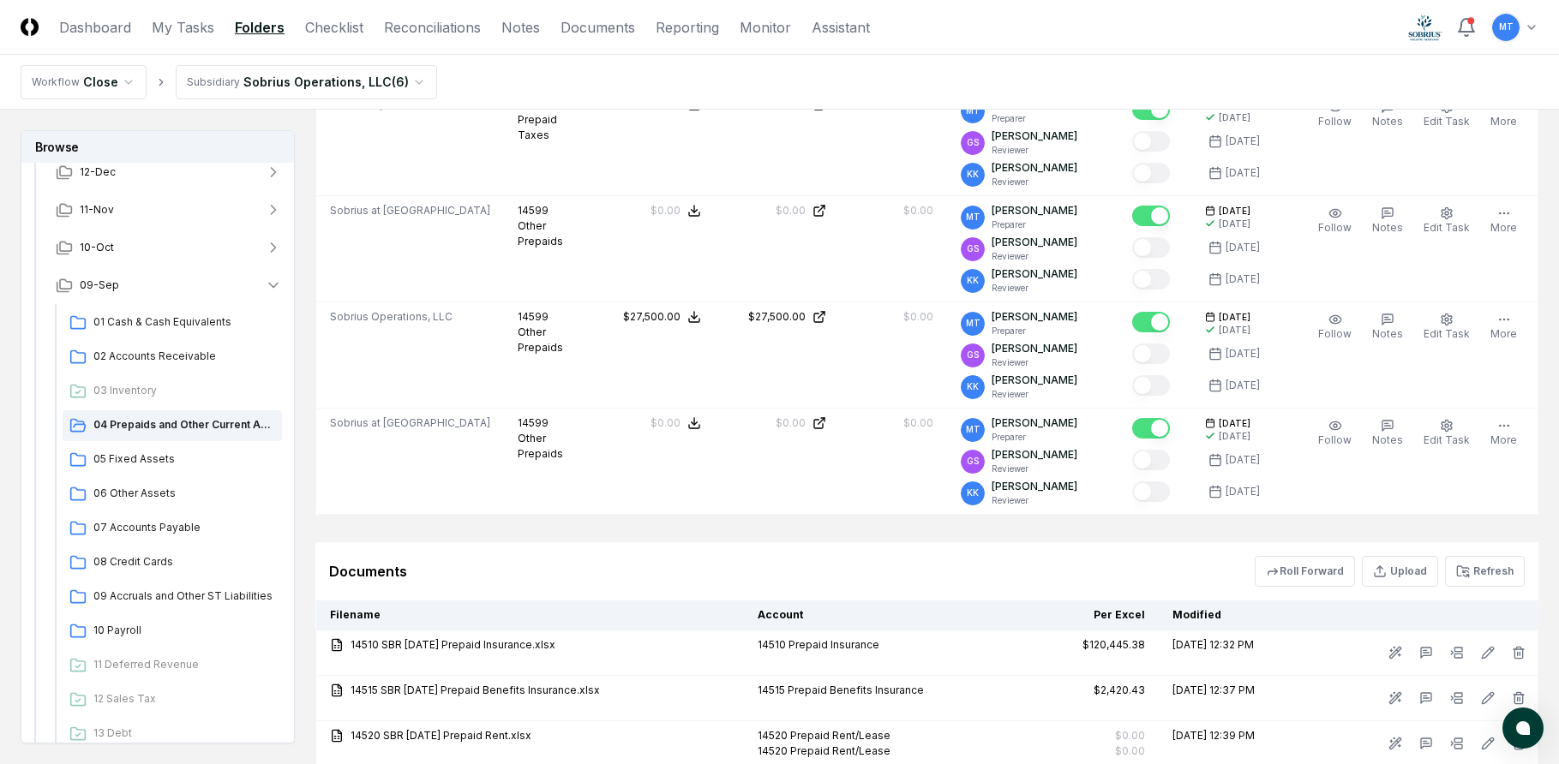
scroll to position [1371, 0]
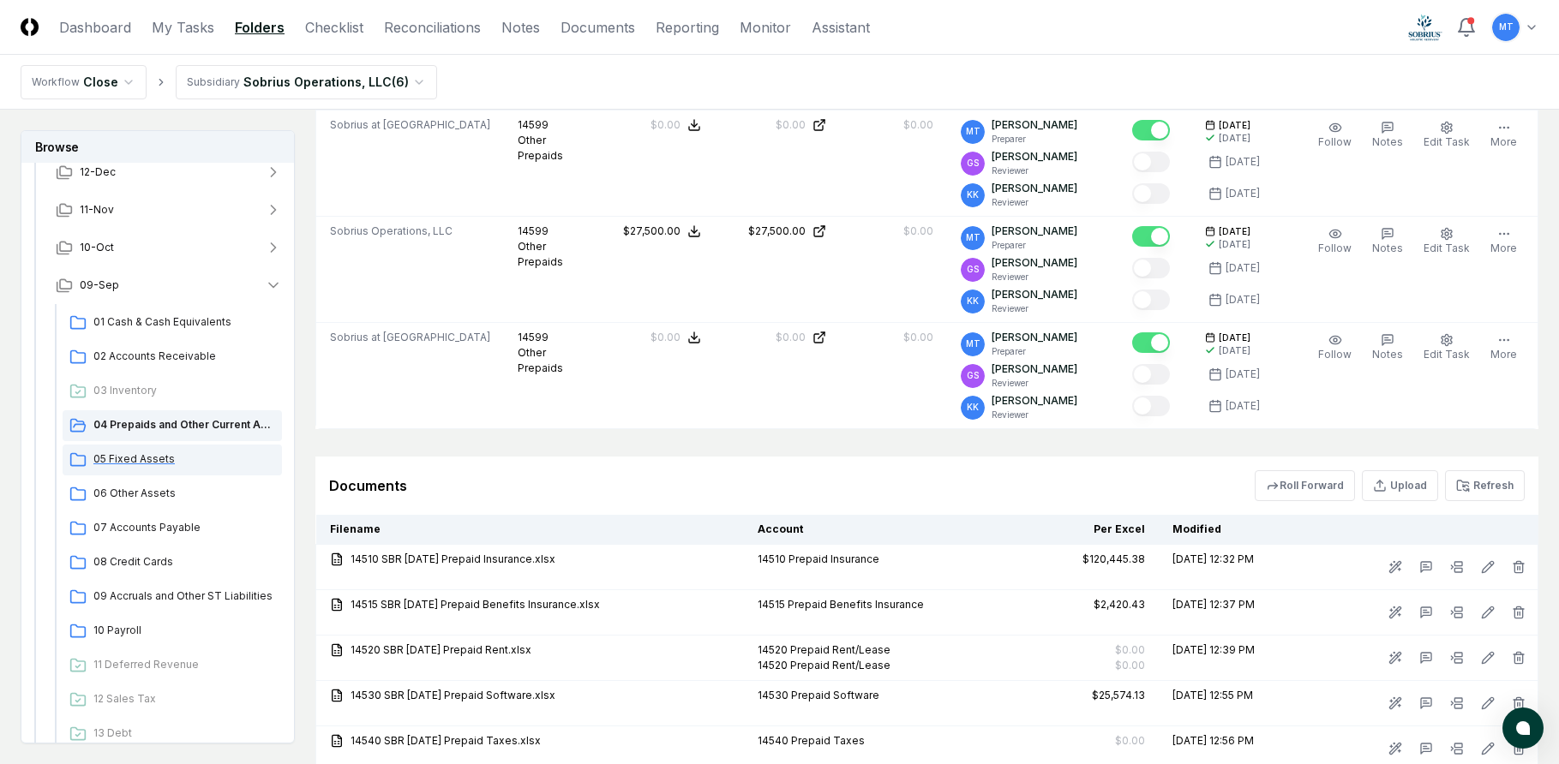
click at [148, 458] on span "05 Fixed Assets" at bounding box center [184, 459] width 182 height 15
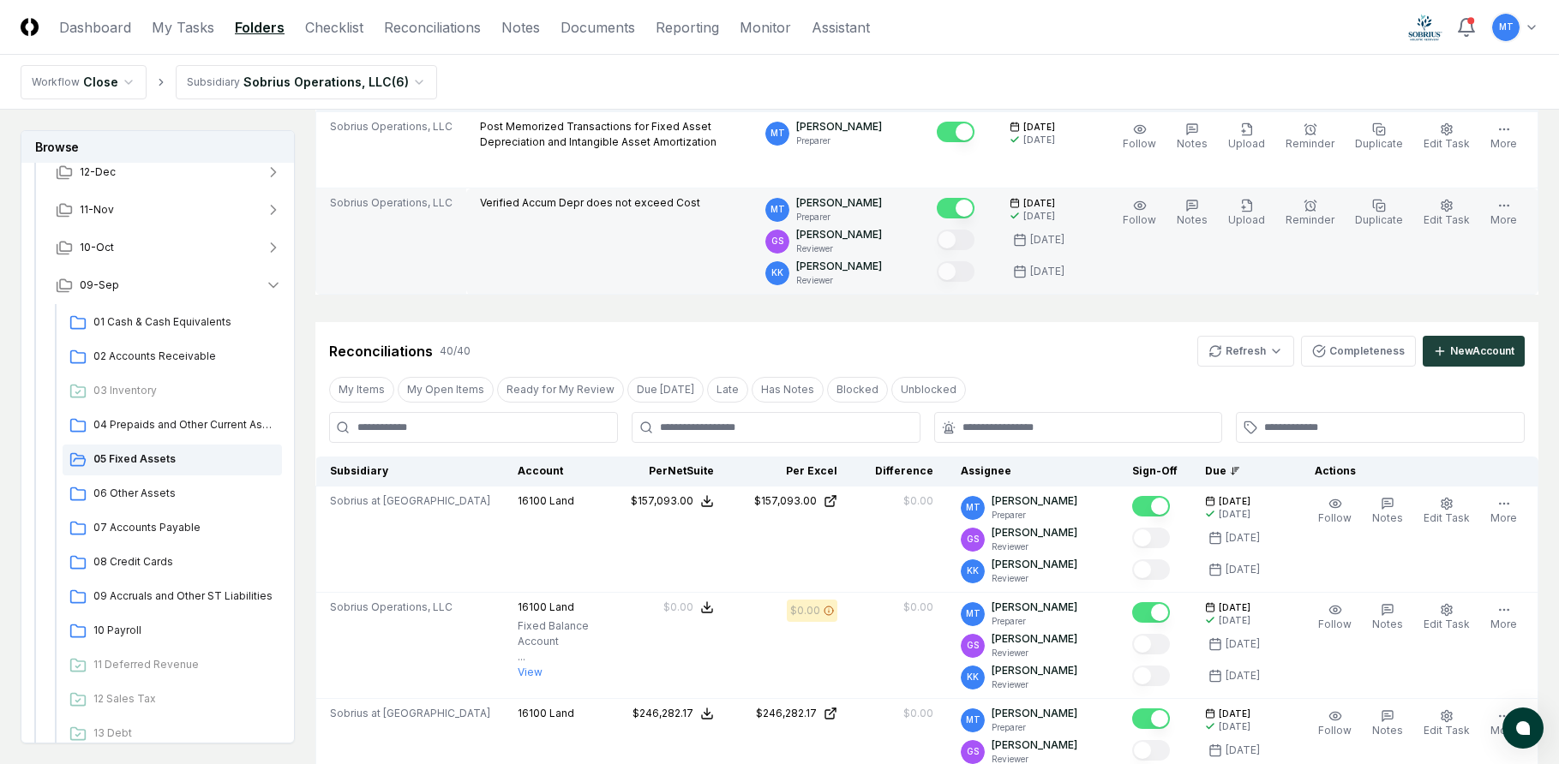
scroll to position [171, 0]
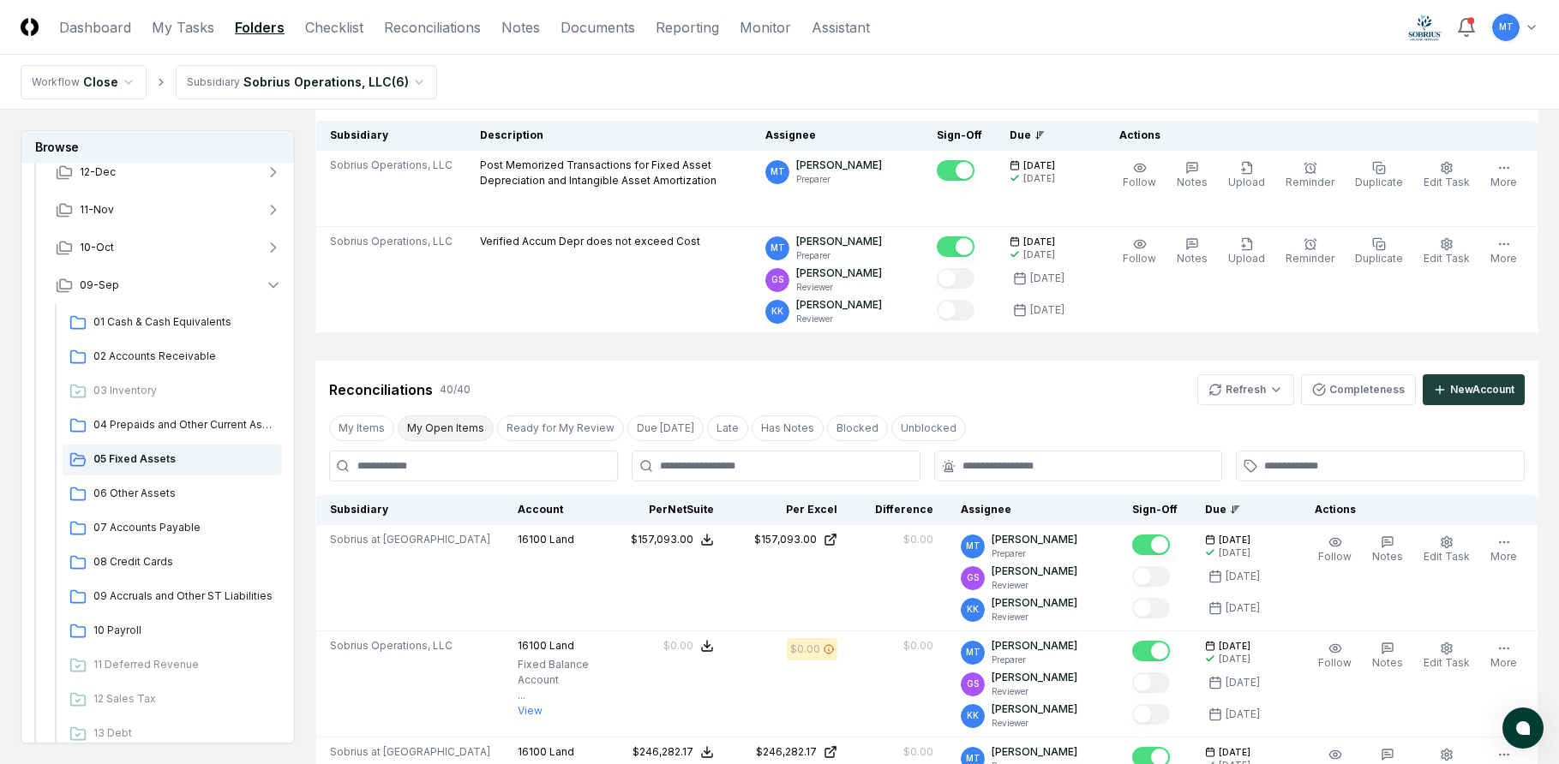
click at [446, 428] on button "My Open Items" at bounding box center [446, 429] width 96 height 26
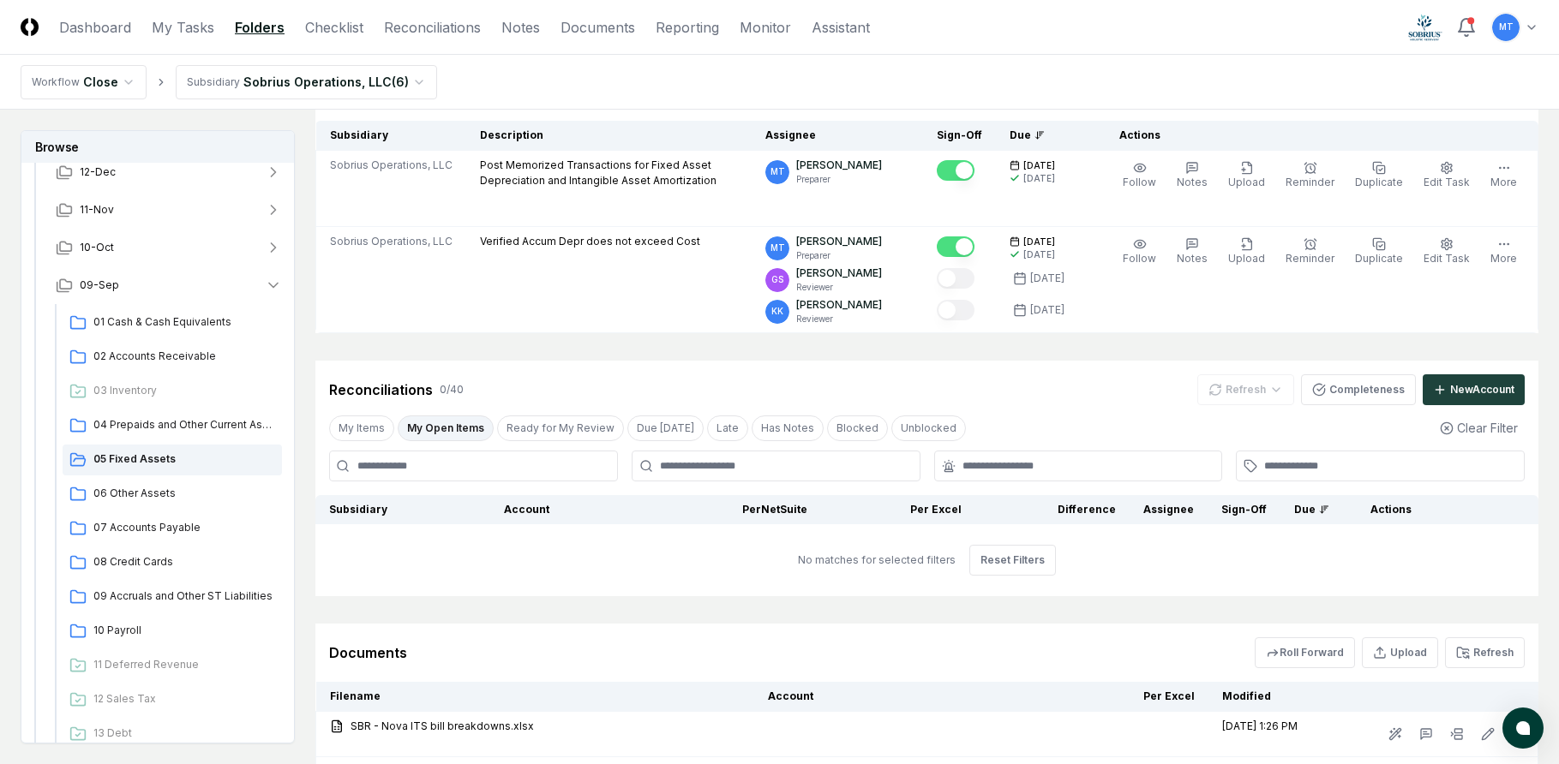
click at [446, 428] on button "My Open Items" at bounding box center [446, 429] width 96 height 26
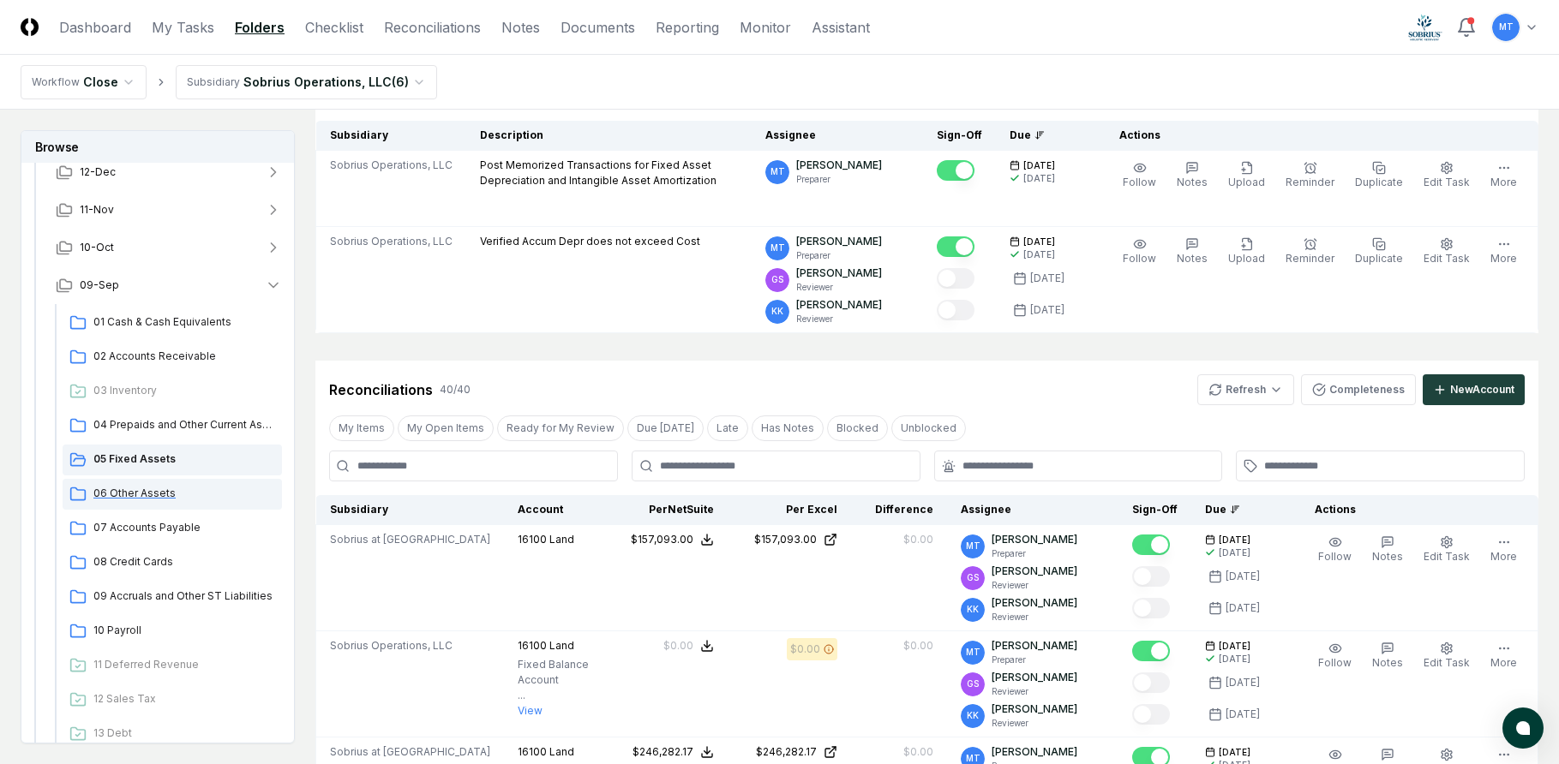
click at [159, 492] on span "06 Other Assets" at bounding box center [184, 493] width 182 height 15
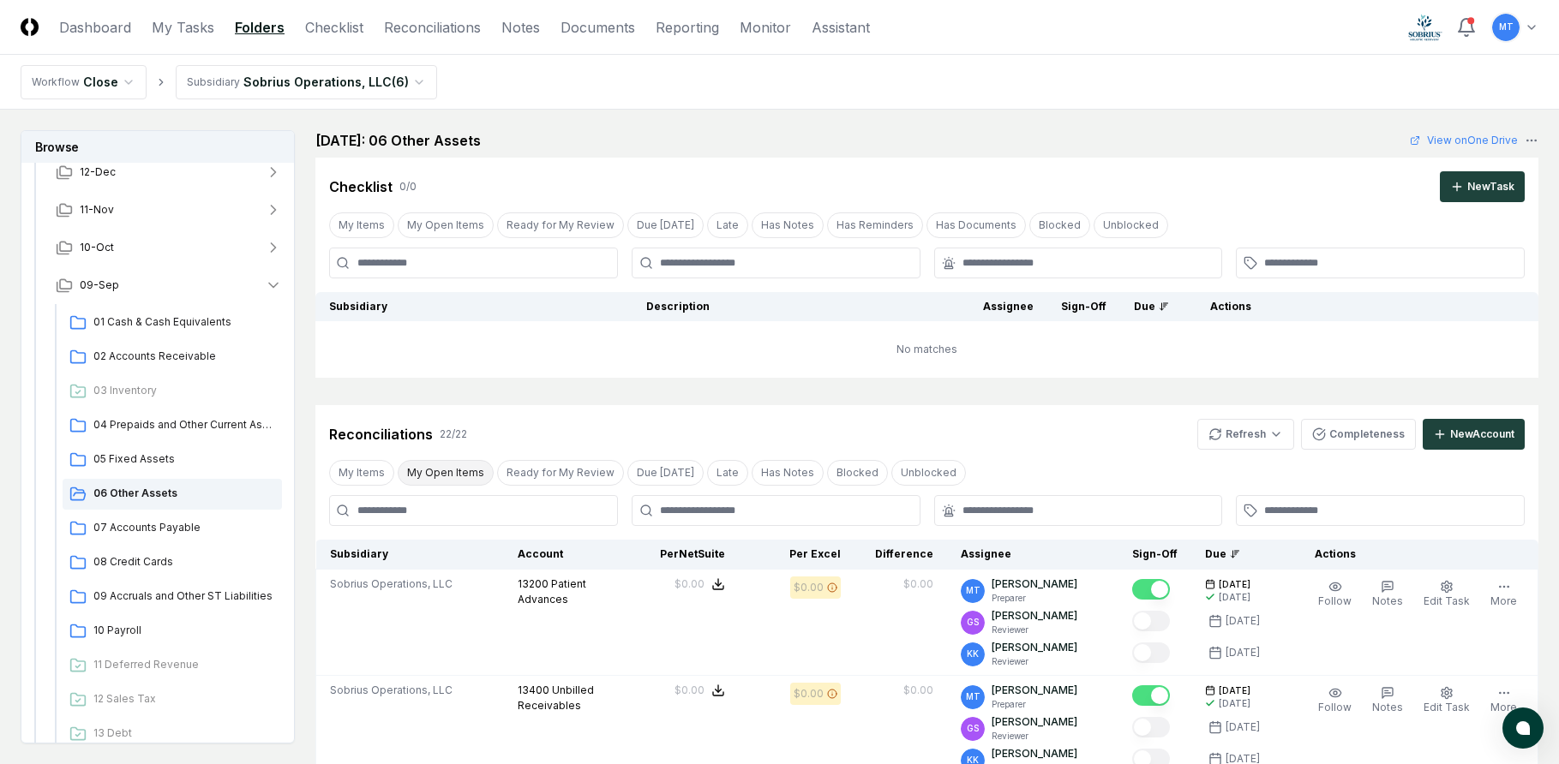
click at [465, 474] on button "My Open Items" at bounding box center [446, 473] width 96 height 26
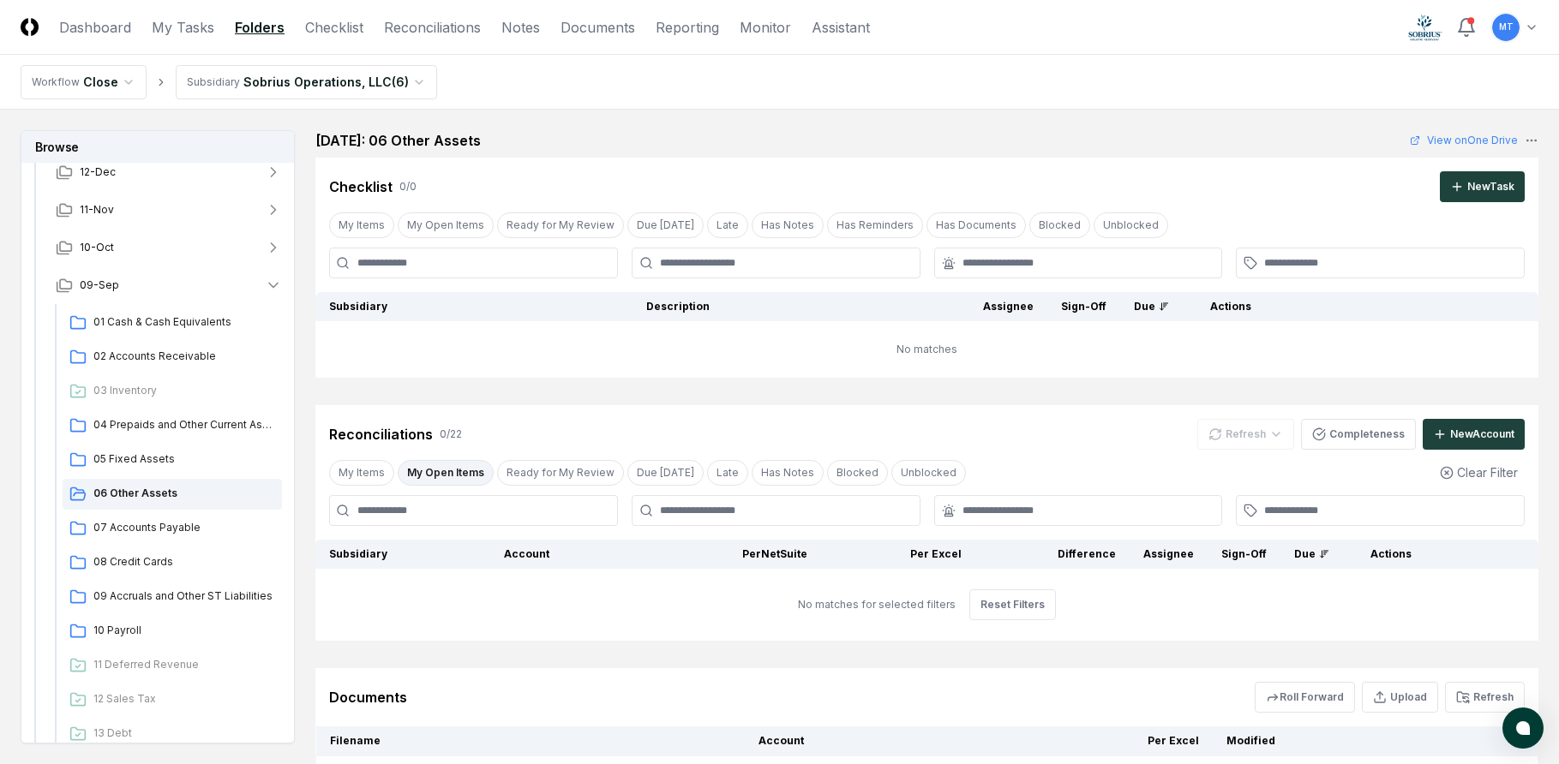
click at [465, 474] on button "My Open Items" at bounding box center [446, 473] width 96 height 26
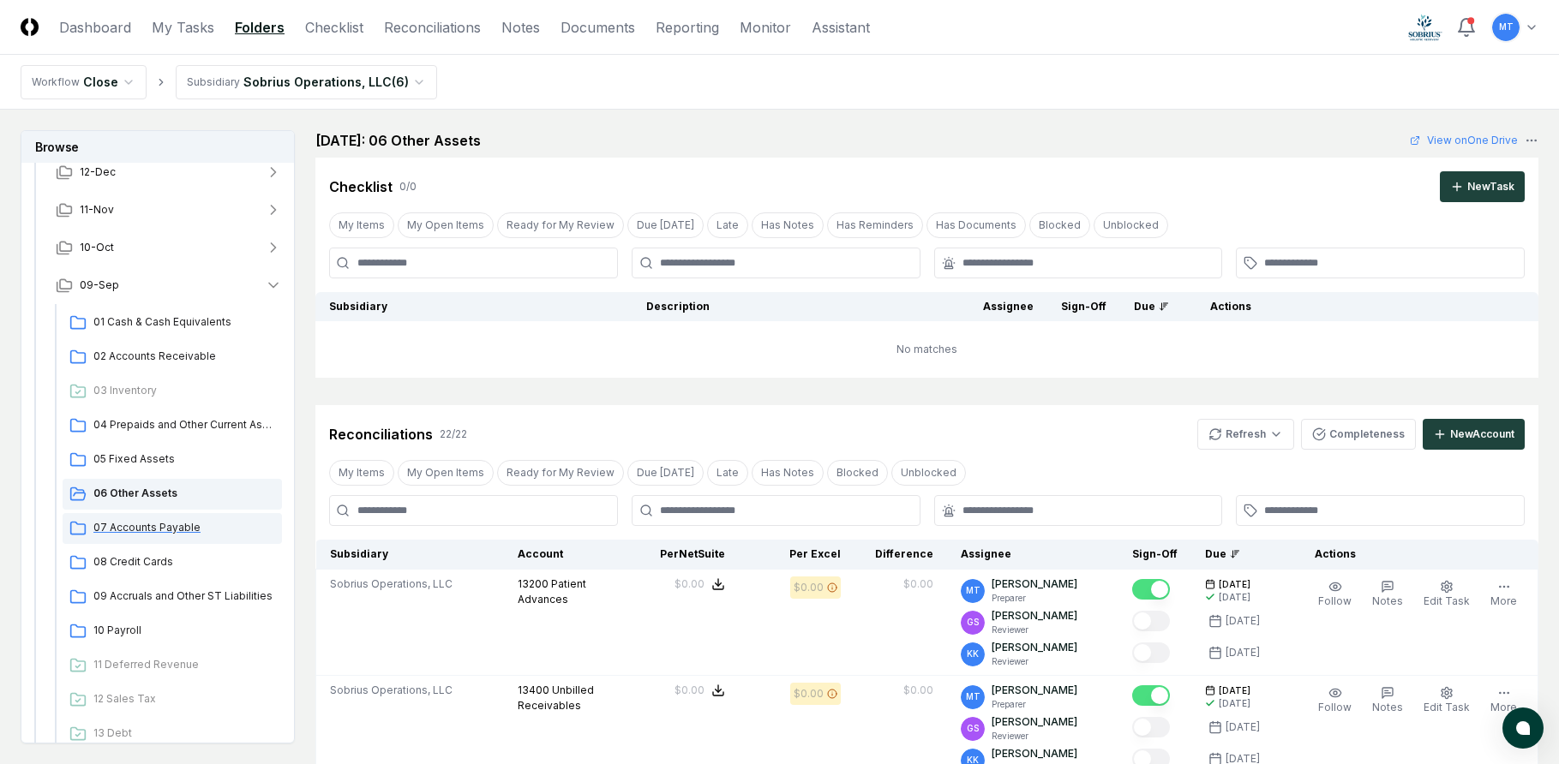
click at [172, 528] on span "07 Accounts Payable" at bounding box center [184, 527] width 182 height 15
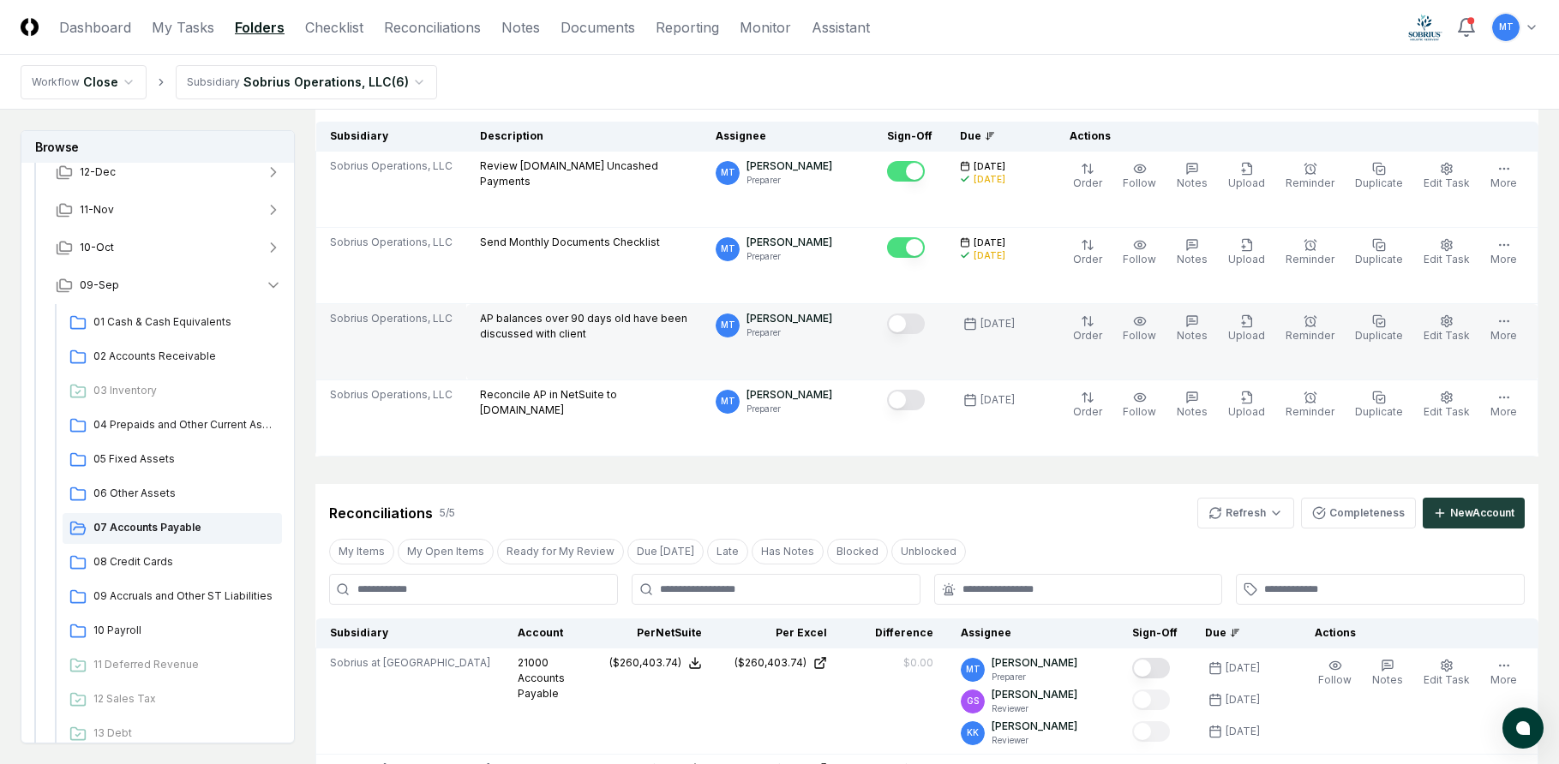
scroll to position [171, 0]
